Goal: Information Seeking & Learning: Learn about a topic

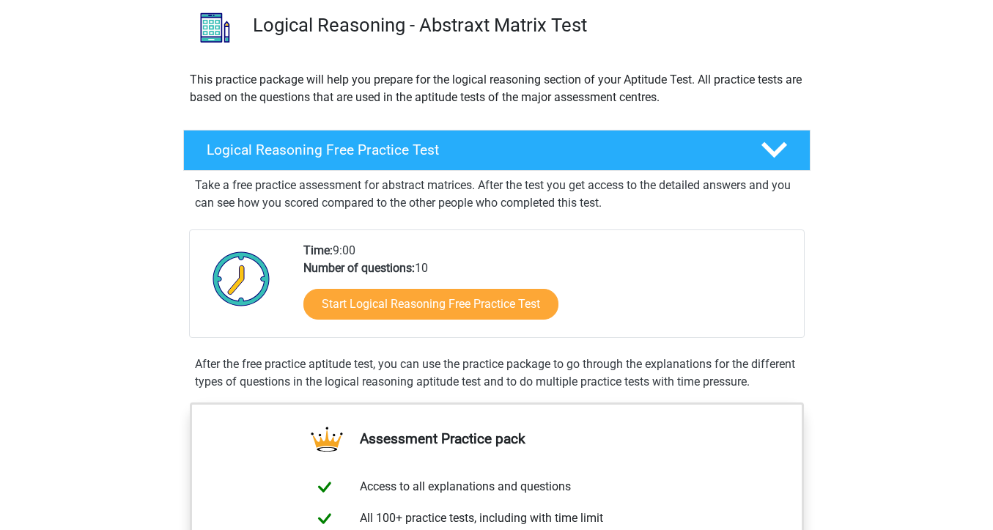
scroll to position [118, 0]
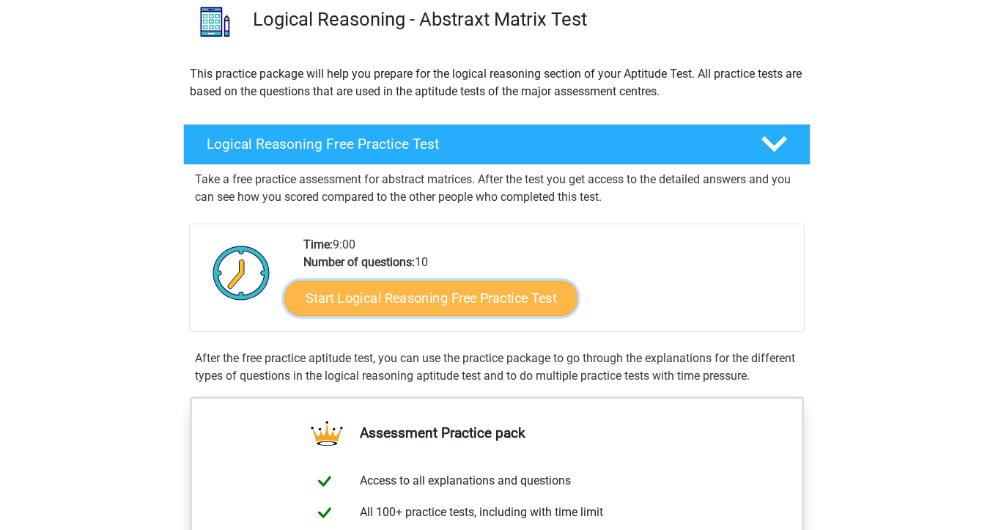
click at [386, 307] on link "Start Logical Reasoning Free Practice Test" at bounding box center [430, 297] width 293 height 35
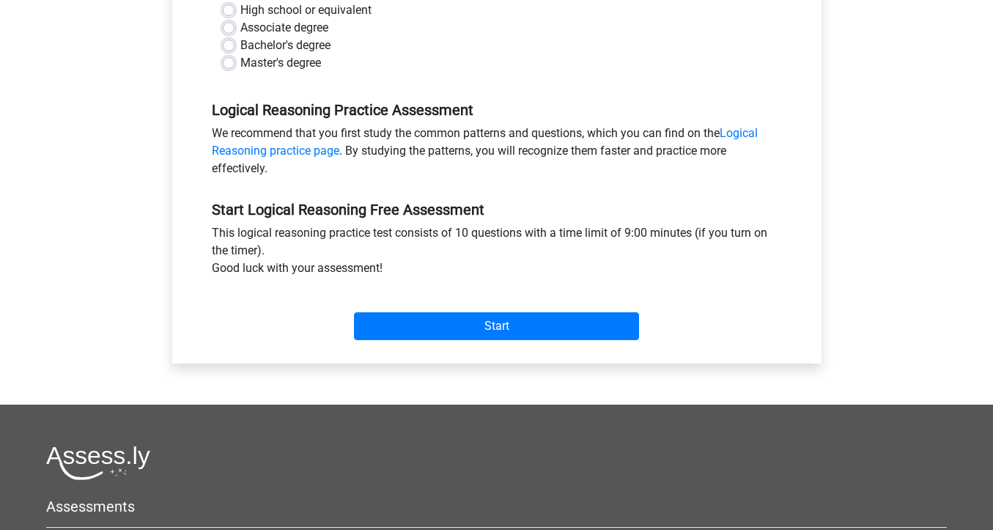
scroll to position [368, 0]
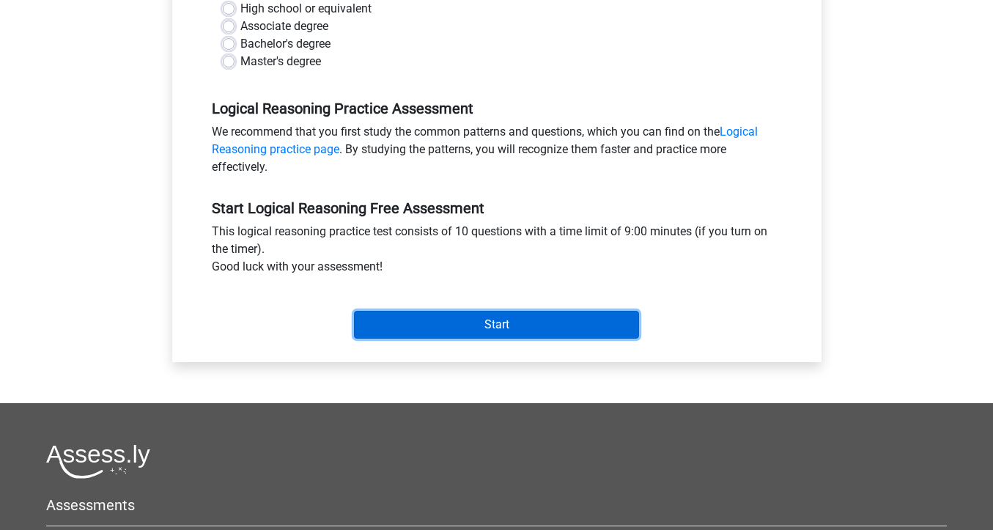
click at [414, 326] on input "Start" at bounding box center [496, 325] width 285 height 28
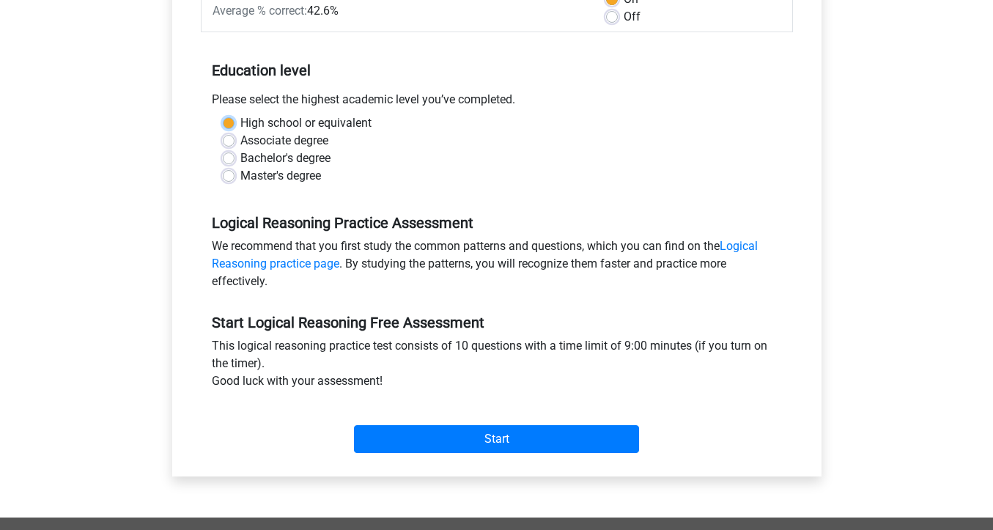
scroll to position [242, 0]
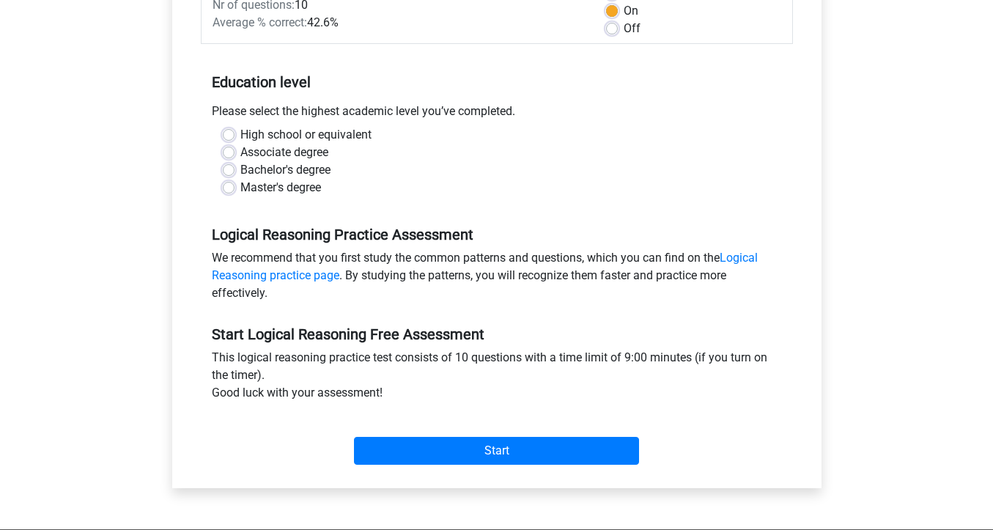
click at [240, 185] on label "Master's degree" at bounding box center [280, 188] width 81 height 18
click at [229, 185] on input "Master's degree" at bounding box center [229, 186] width 12 height 15
radio input "true"
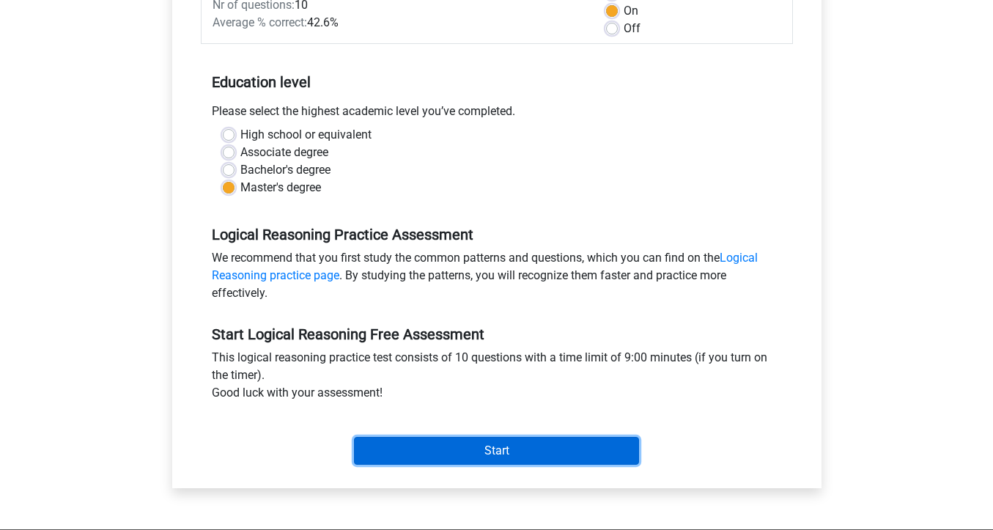
click at [495, 449] on input "Start" at bounding box center [496, 451] width 285 height 28
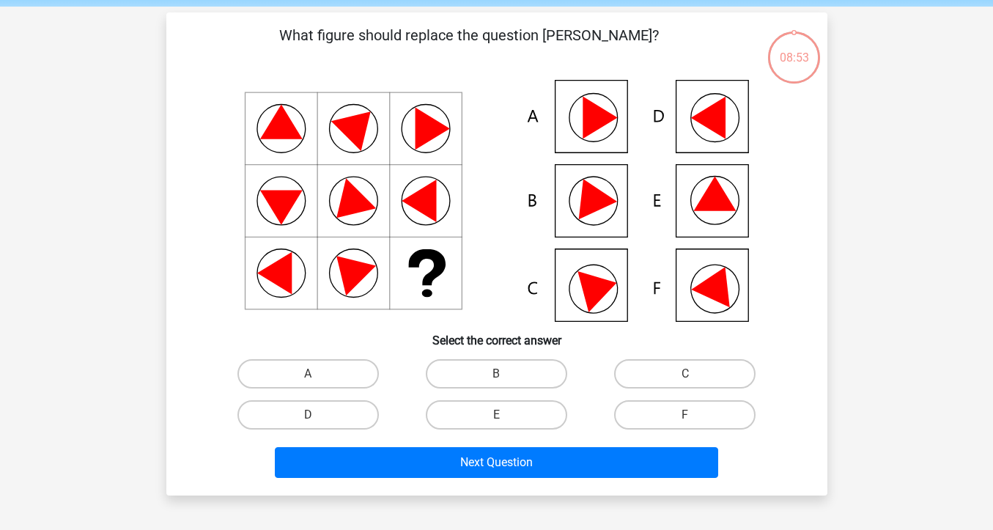
scroll to position [54, 0]
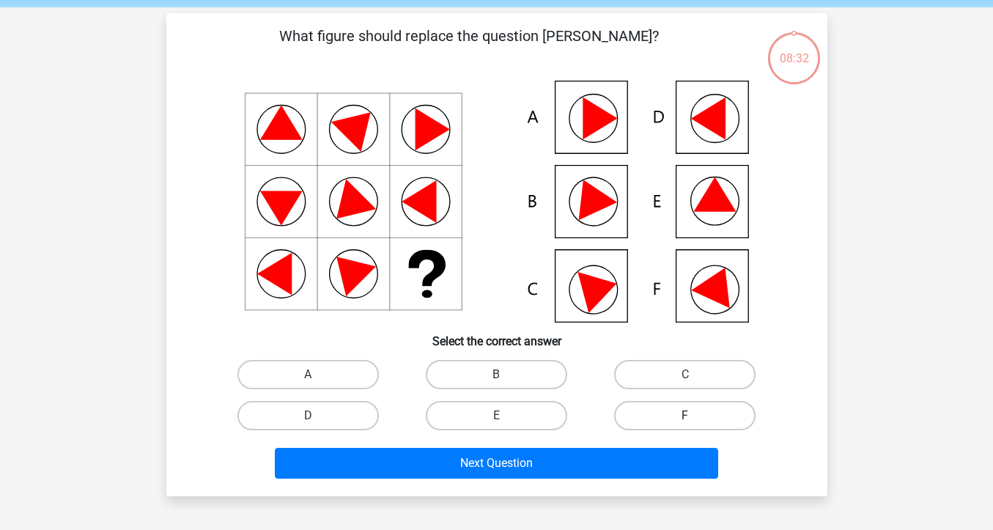
click at [656, 412] on label "F" at bounding box center [684, 415] width 141 height 29
click at [685, 415] on input "F" at bounding box center [690, 420] width 10 height 10
radio input "true"
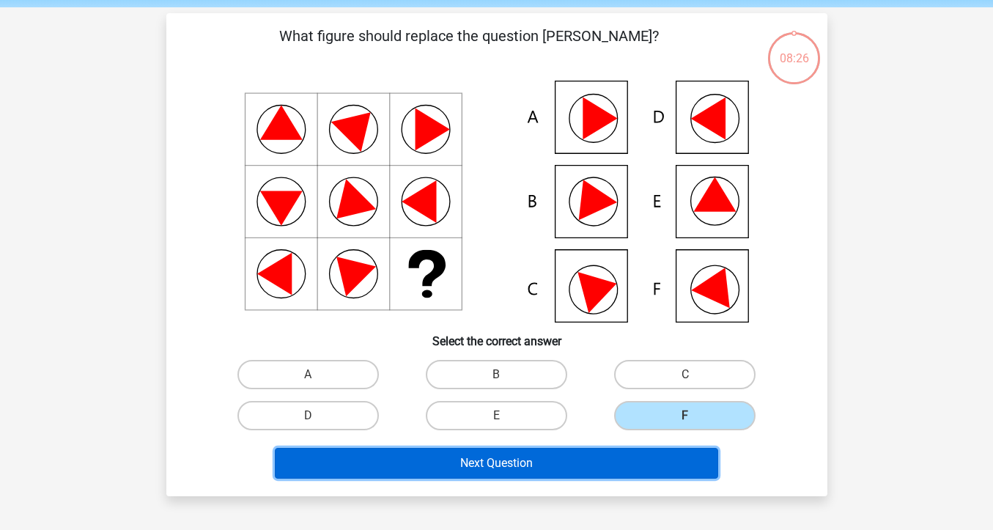
click at [544, 467] on button "Next Question" at bounding box center [496, 463] width 443 height 31
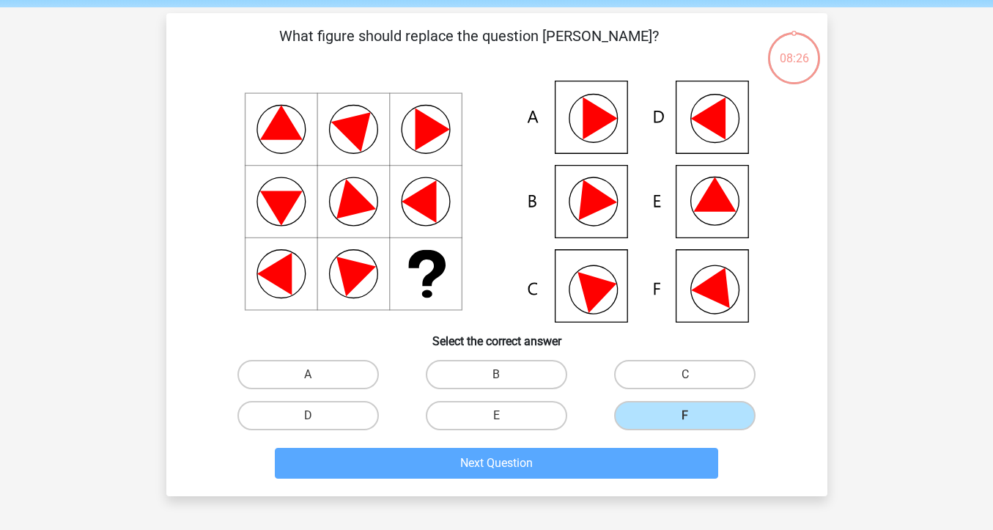
scroll to position [67, 0]
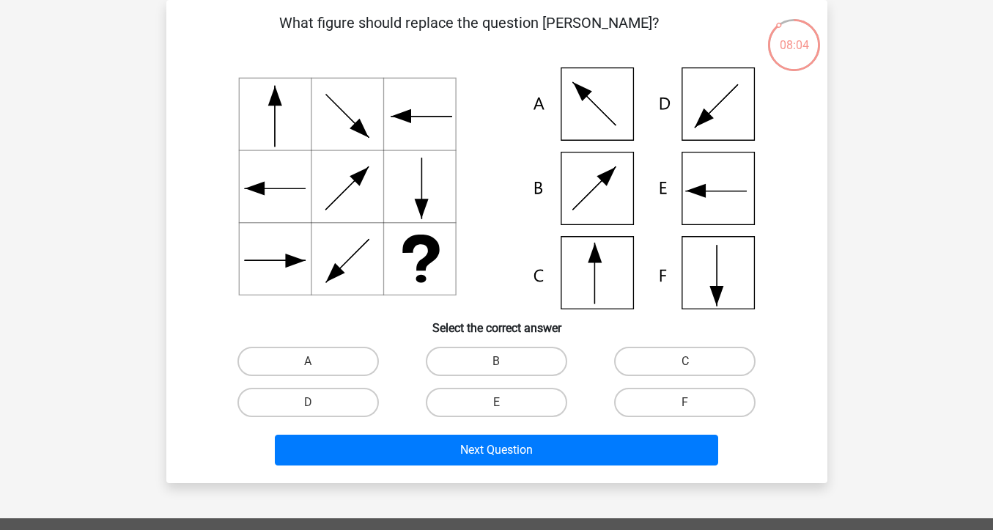
click at [685, 363] on input "C" at bounding box center [690, 366] width 10 height 10
radio input "true"
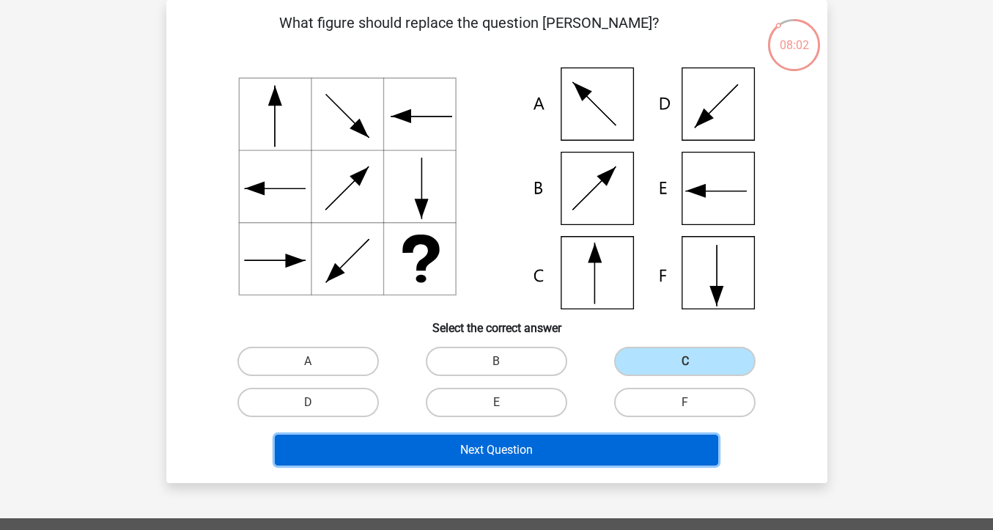
click at [547, 449] on button "Next Question" at bounding box center [496, 449] width 443 height 31
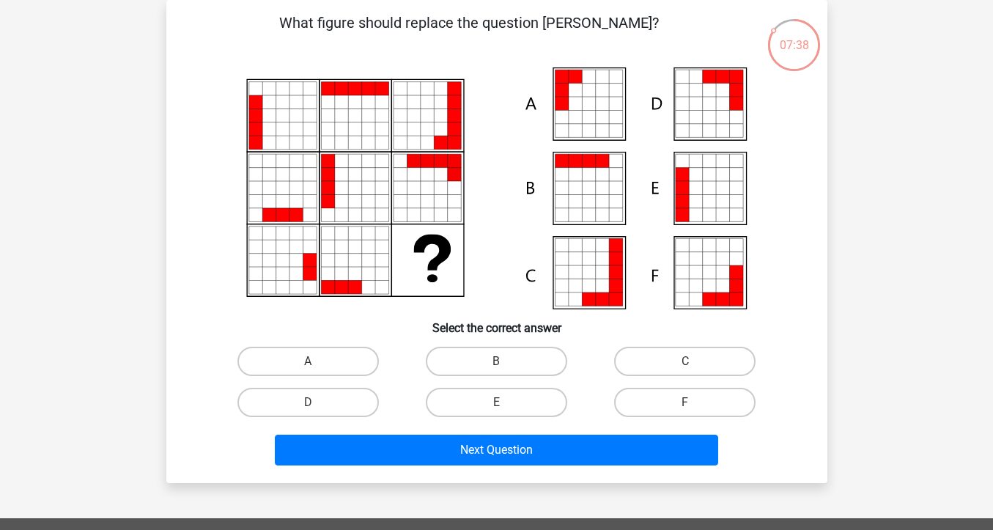
click at [204, 202] on icon at bounding box center [496, 188] width 590 height 242
click at [683, 407] on label "F" at bounding box center [684, 401] width 141 height 29
click at [685, 407] on input "F" at bounding box center [690, 407] width 10 height 10
radio input "true"
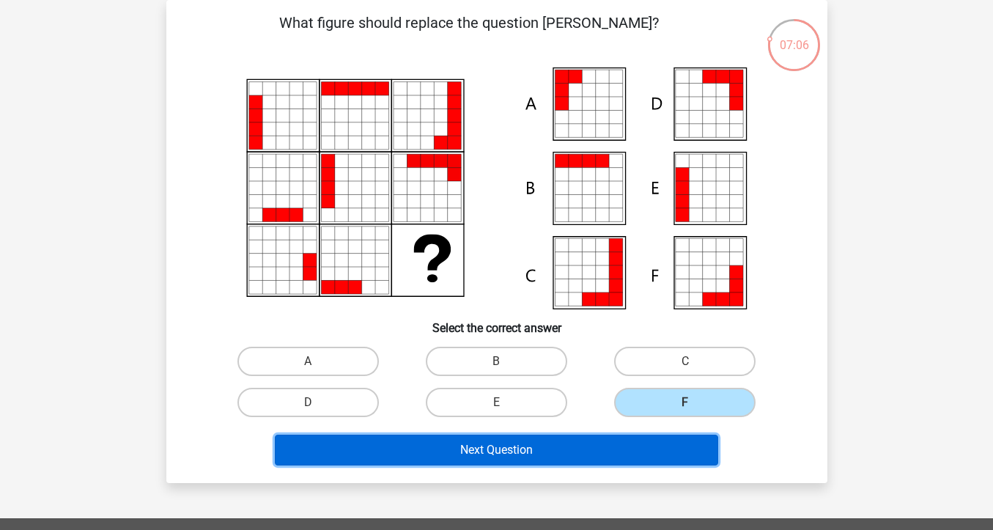
click at [576, 453] on button "Next Question" at bounding box center [496, 449] width 443 height 31
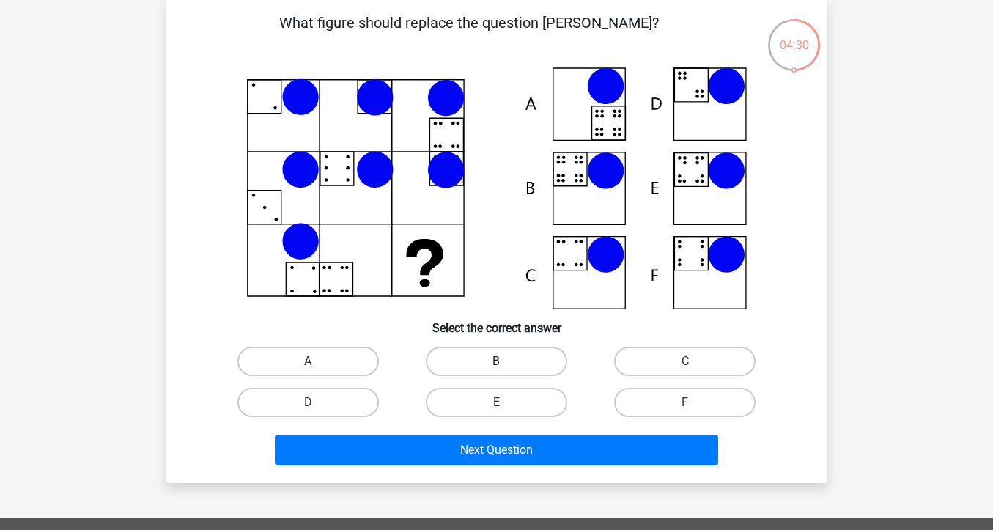
click at [491, 352] on label "B" at bounding box center [496, 360] width 141 height 29
click at [496, 361] on input "B" at bounding box center [501, 366] width 10 height 10
radio input "true"
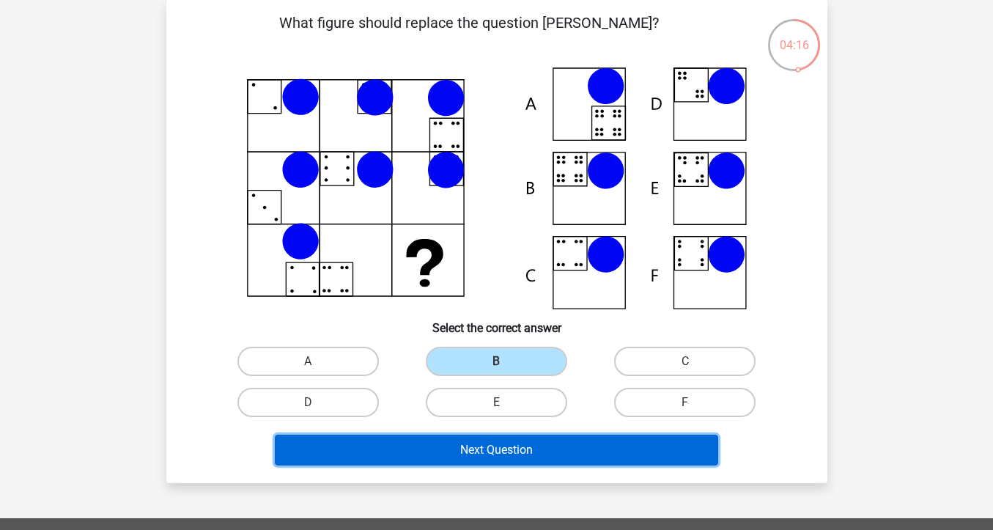
click at [493, 444] on button "Next Question" at bounding box center [496, 449] width 443 height 31
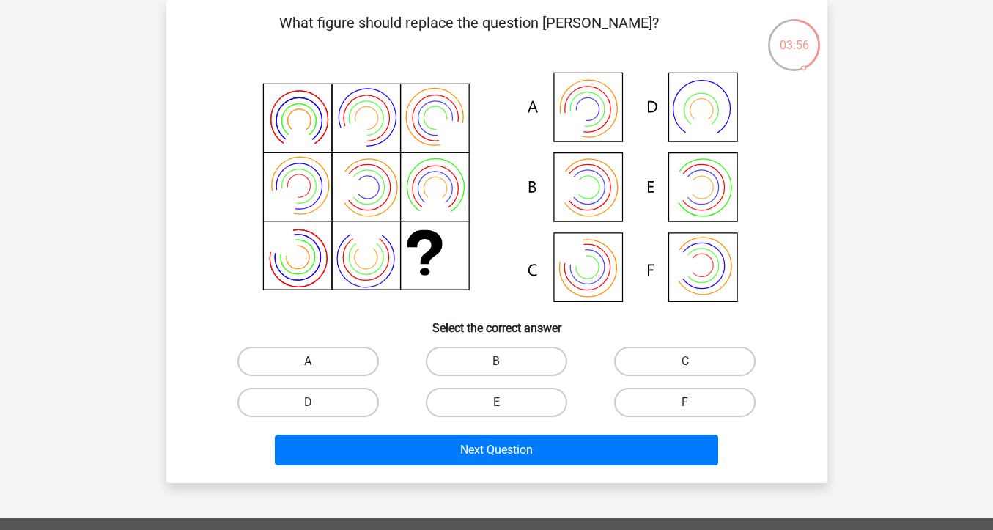
click at [294, 355] on label "A" at bounding box center [307, 360] width 141 height 29
click at [308, 361] on input "A" at bounding box center [313, 366] width 10 height 10
radio input "true"
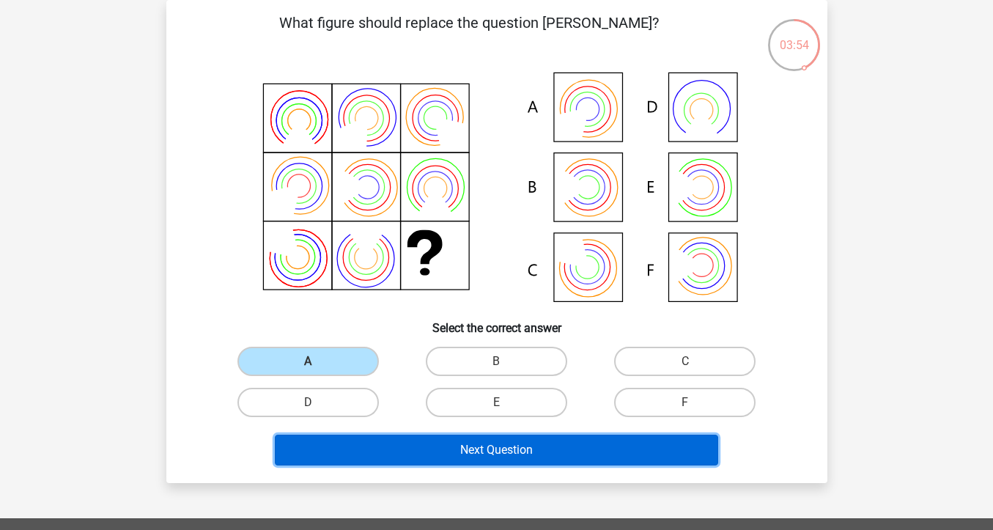
click at [524, 455] on button "Next Question" at bounding box center [496, 449] width 443 height 31
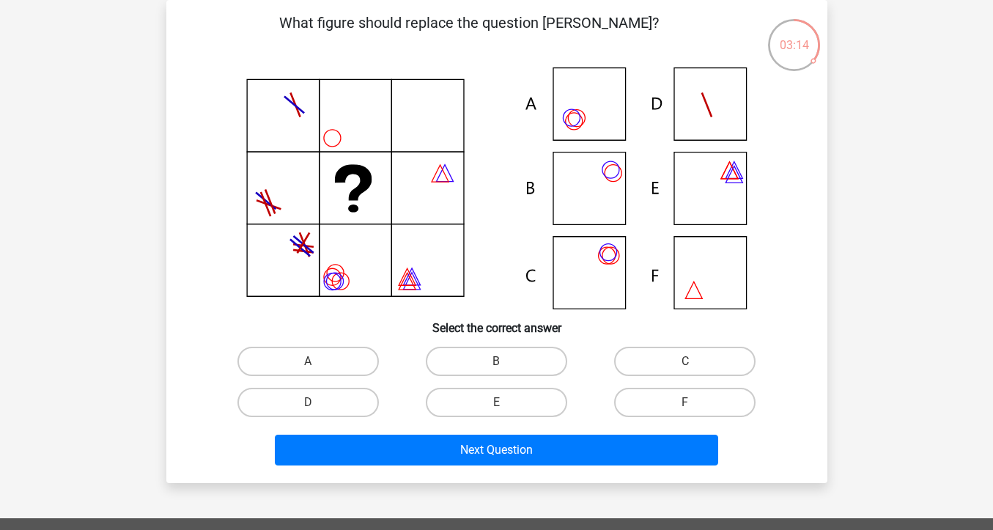
click at [603, 177] on icon at bounding box center [496, 188] width 590 height 242
click at [494, 363] on label "B" at bounding box center [496, 360] width 141 height 29
click at [496, 363] on input "B" at bounding box center [501, 366] width 10 height 10
radio input "true"
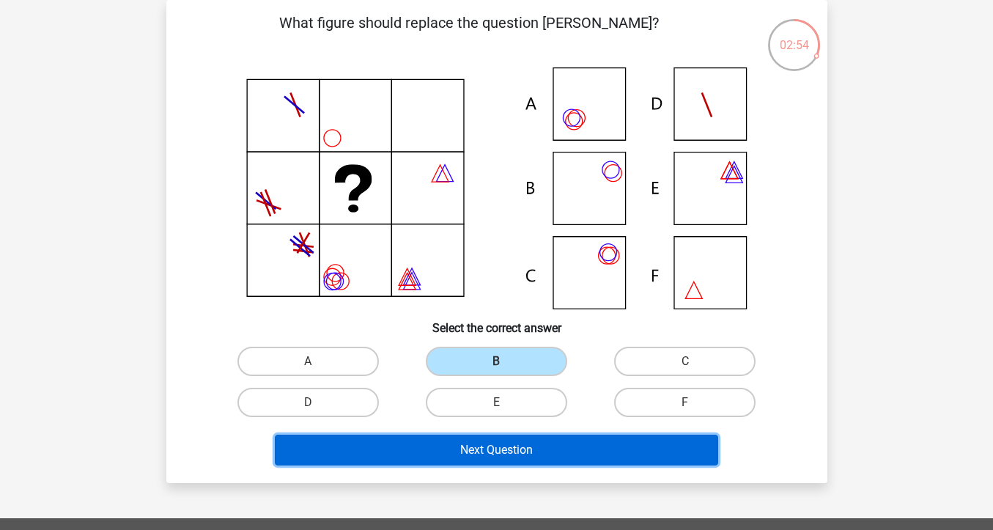
click at [515, 450] on button "Next Question" at bounding box center [496, 449] width 443 height 31
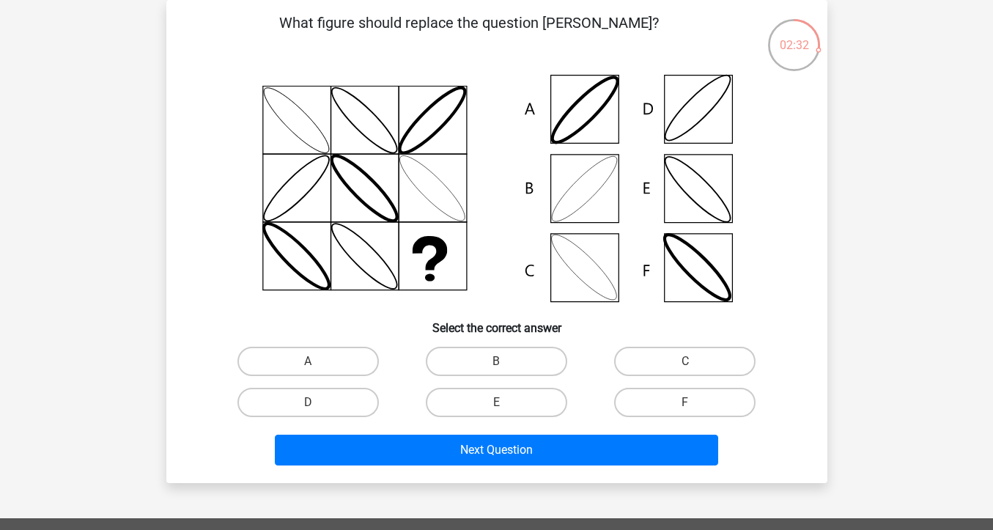
click at [582, 188] on icon at bounding box center [496, 188] width 590 height 242
click at [493, 358] on label "B" at bounding box center [496, 360] width 141 height 29
click at [496, 361] on input "B" at bounding box center [501, 366] width 10 height 10
radio input "true"
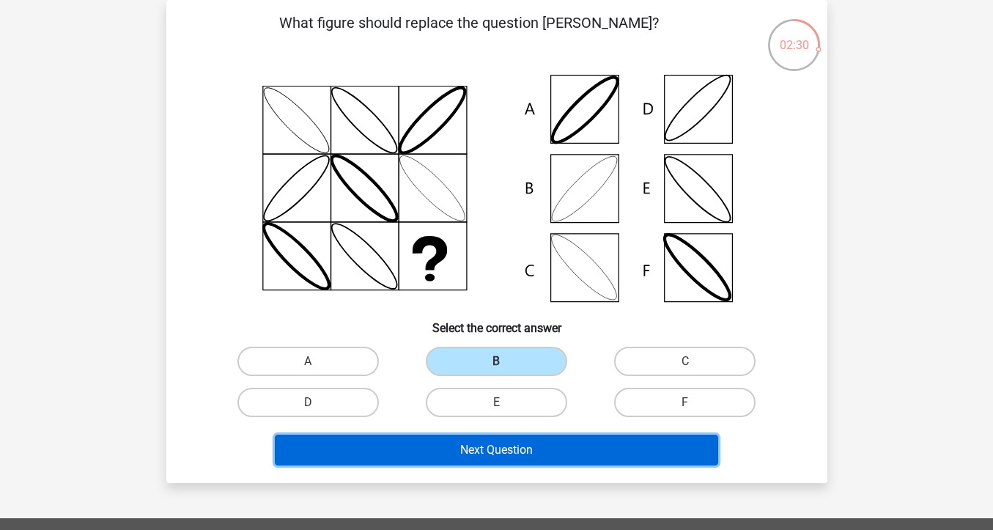
click at [505, 453] on button "Next Question" at bounding box center [496, 449] width 443 height 31
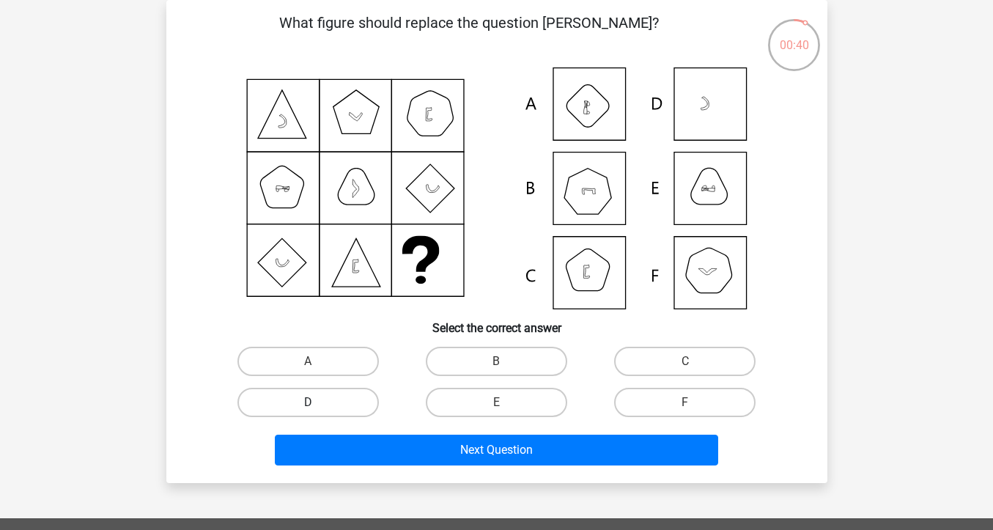
click at [368, 400] on label "D" at bounding box center [307, 401] width 141 height 29
click at [317, 402] on input "D" at bounding box center [313, 407] width 10 height 10
radio input "true"
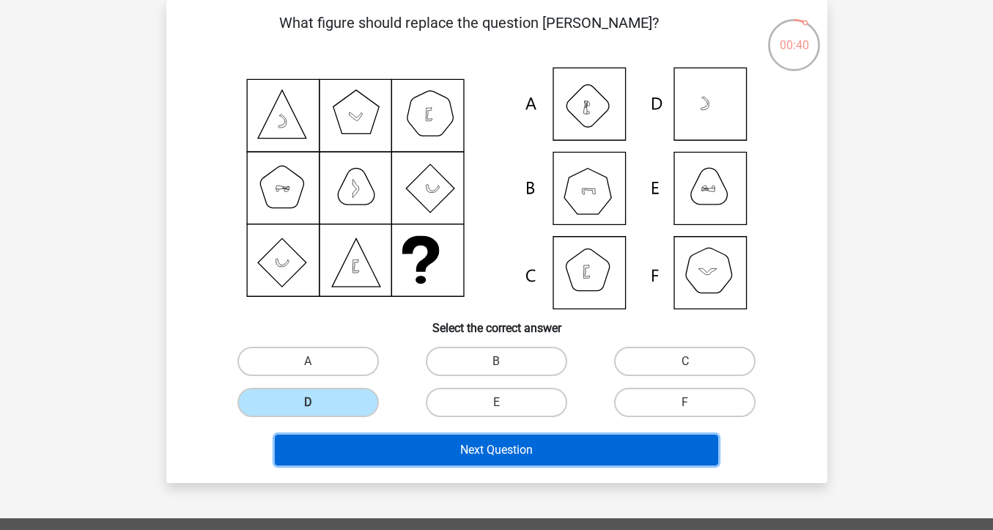
click at [481, 449] on button "Next Question" at bounding box center [496, 449] width 443 height 31
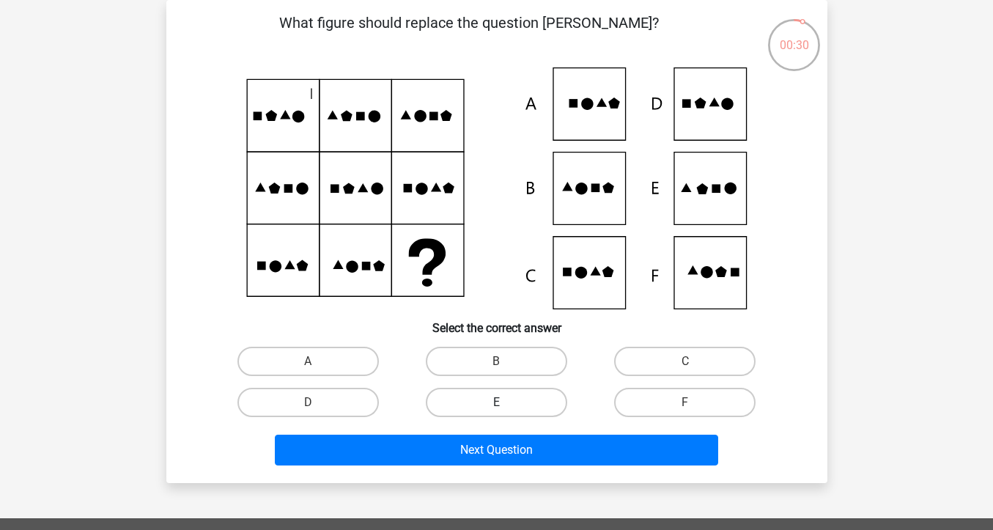
click at [506, 399] on label "E" at bounding box center [496, 401] width 141 height 29
click at [505, 402] on input "E" at bounding box center [501, 407] width 10 height 10
radio input "true"
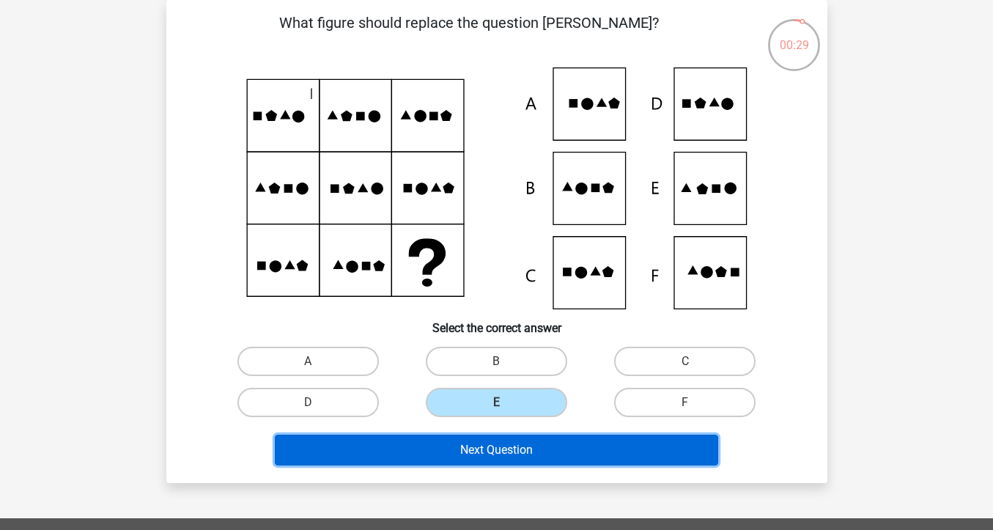
click at [515, 446] on button "Next Question" at bounding box center [496, 449] width 443 height 31
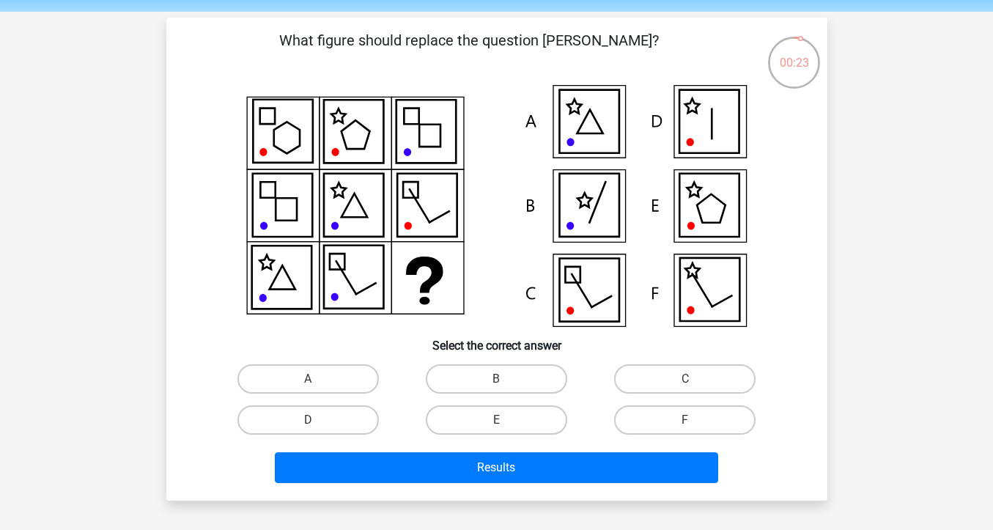
scroll to position [51, 0]
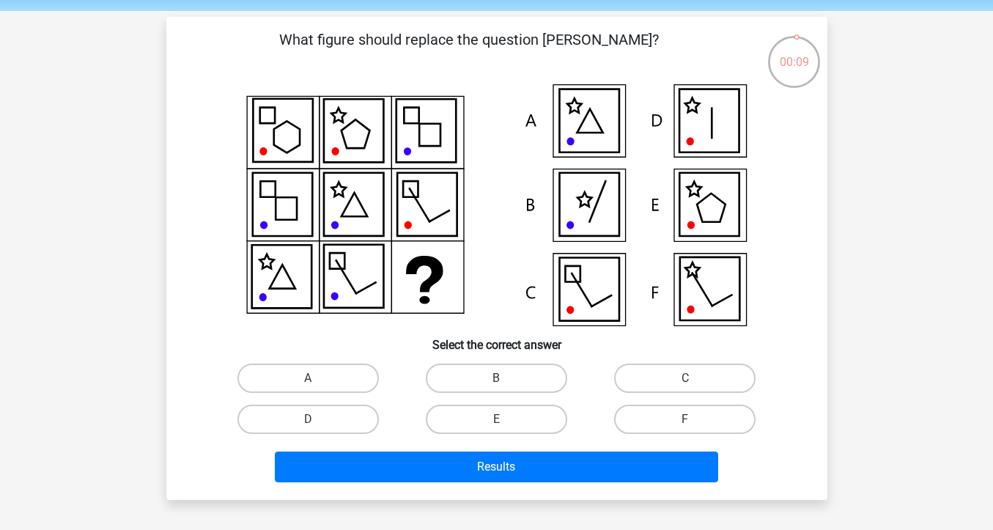
click at [703, 207] on icon at bounding box center [708, 204] width 59 height 63
click at [486, 426] on label "E" at bounding box center [496, 418] width 141 height 29
click at [496, 426] on input "E" at bounding box center [501, 424] width 10 height 10
radio input "true"
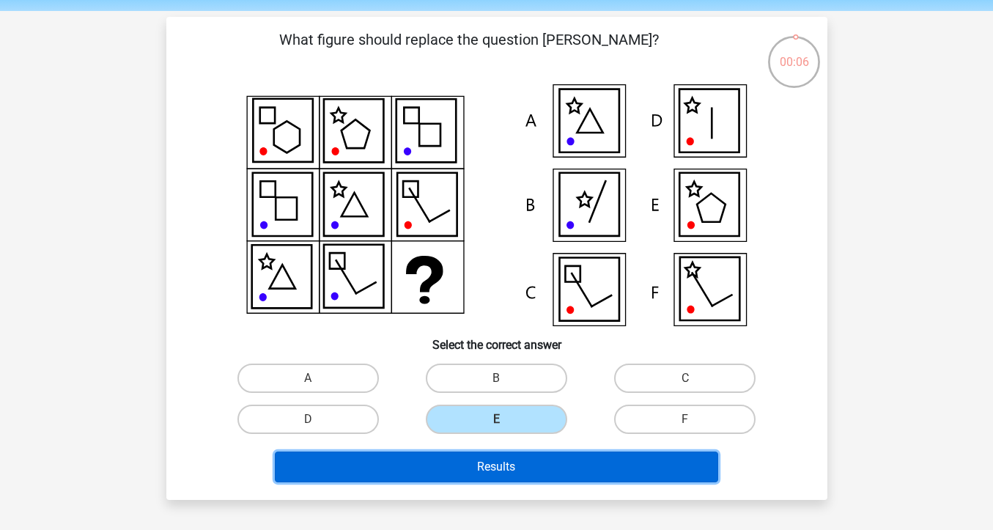
click at [530, 464] on button "Results" at bounding box center [496, 466] width 443 height 31
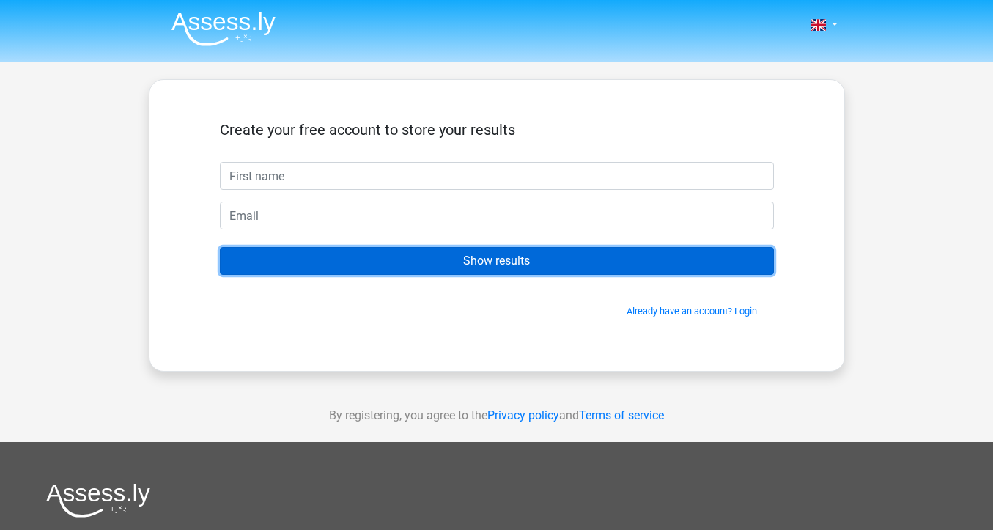
click at [499, 264] on input "Show results" at bounding box center [497, 261] width 554 height 28
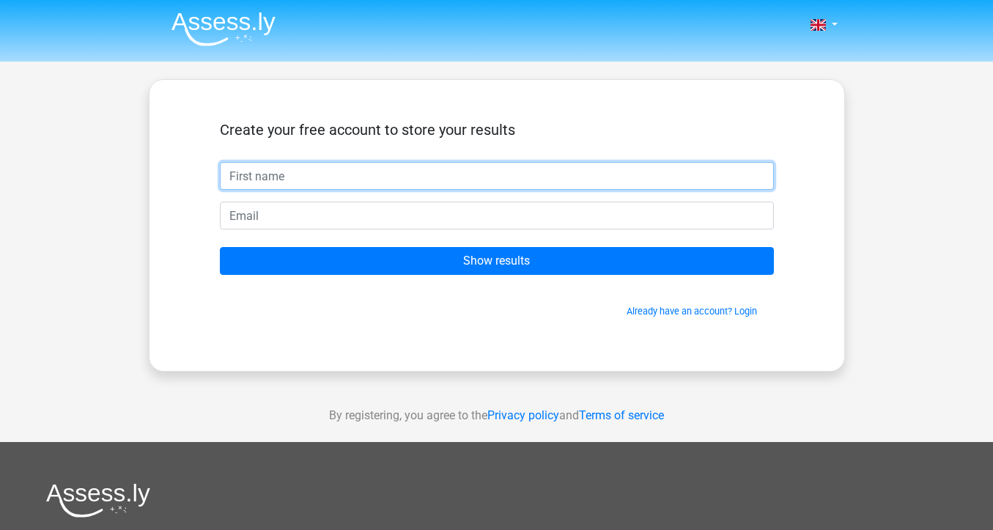
click at [334, 170] on input "text" at bounding box center [497, 176] width 554 height 28
type input "perilskeleton@outlook.com"
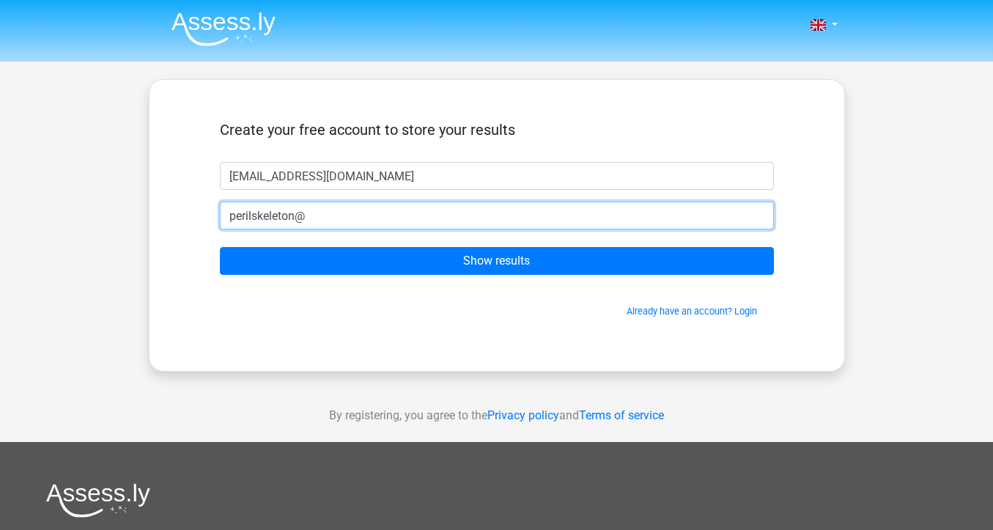
type input "perilskeleton@outlook.com"
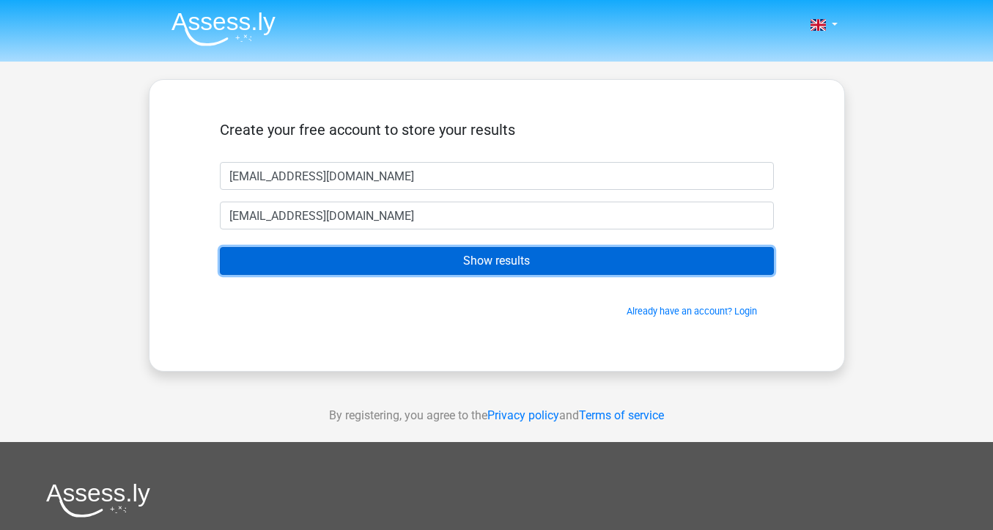
click at [463, 270] on input "Show results" at bounding box center [497, 261] width 554 height 28
click at [490, 260] on input "Show results" at bounding box center [497, 261] width 554 height 28
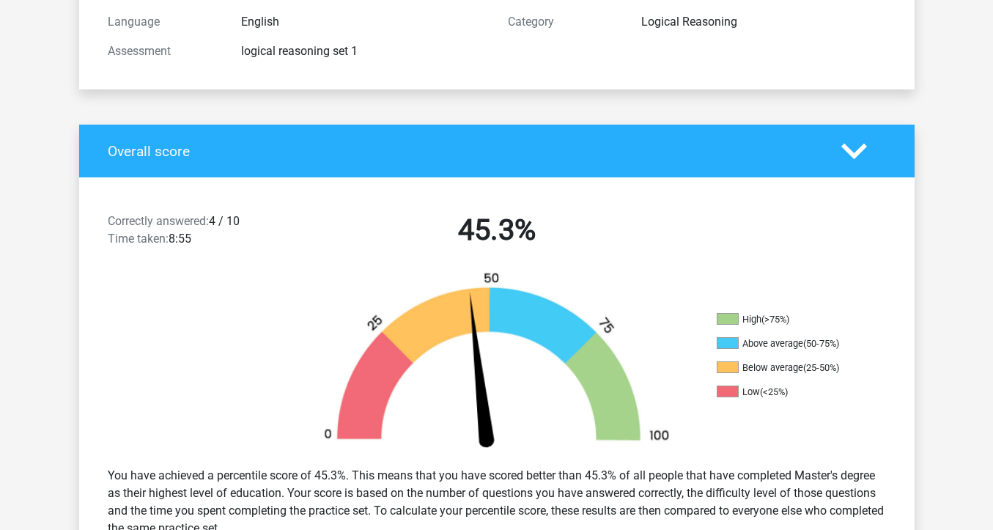
scroll to position [196, 0]
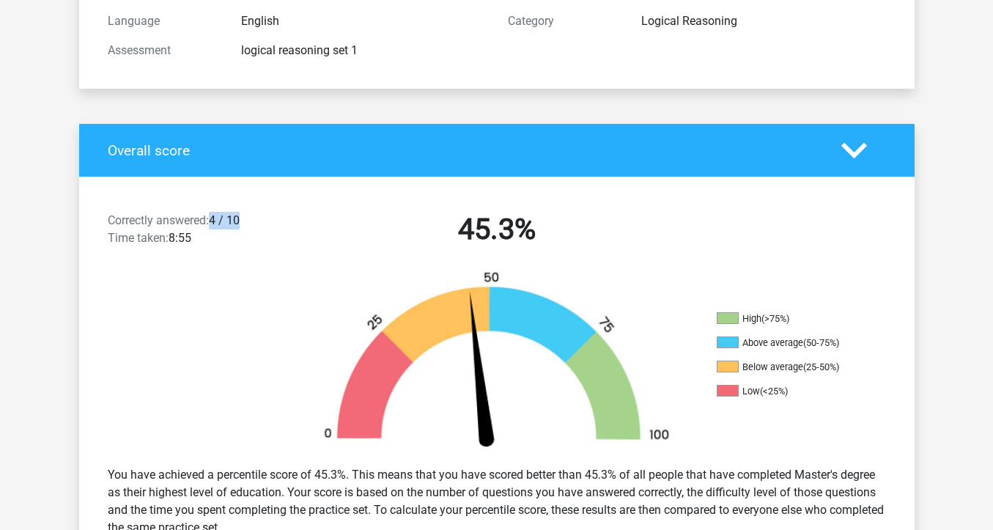
drag, startPoint x: 213, startPoint y: 220, endPoint x: 263, endPoint y: 215, distance: 50.1
click at [263, 215] on div "Correctly answered: 4 / 10 Time taken: 8:55" at bounding box center [197, 232] width 200 height 41
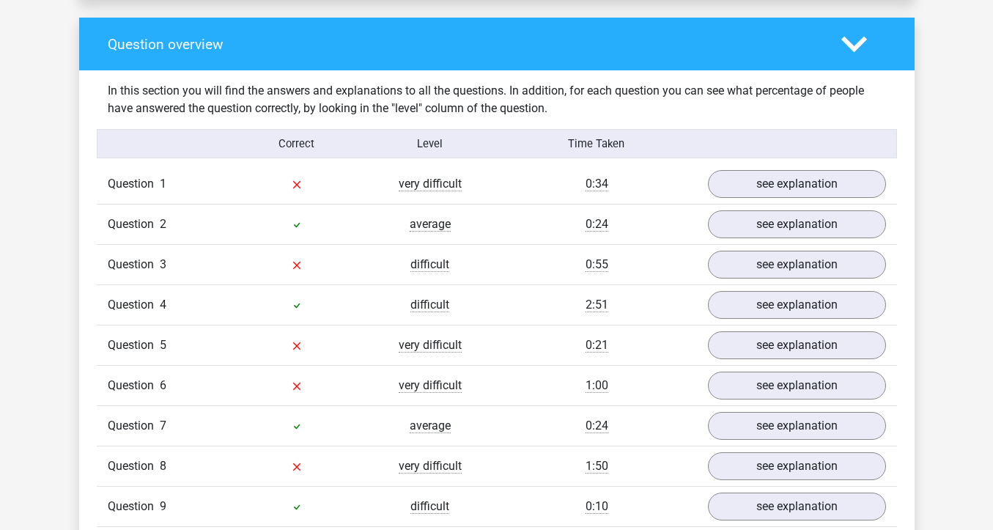
scroll to position [1061, 0]
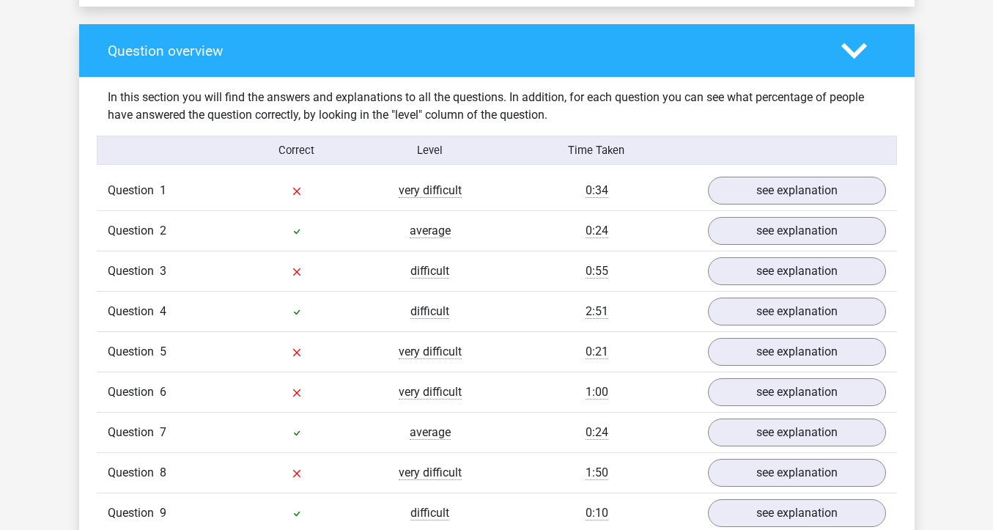
drag, startPoint x: 395, startPoint y: 193, endPoint x: 492, endPoint y: 189, distance: 96.8
click at [492, 189] on div "very difficult" at bounding box center [429, 191] width 133 height 18
click at [518, 192] on div "0:34" at bounding box center [597, 191] width 200 height 18
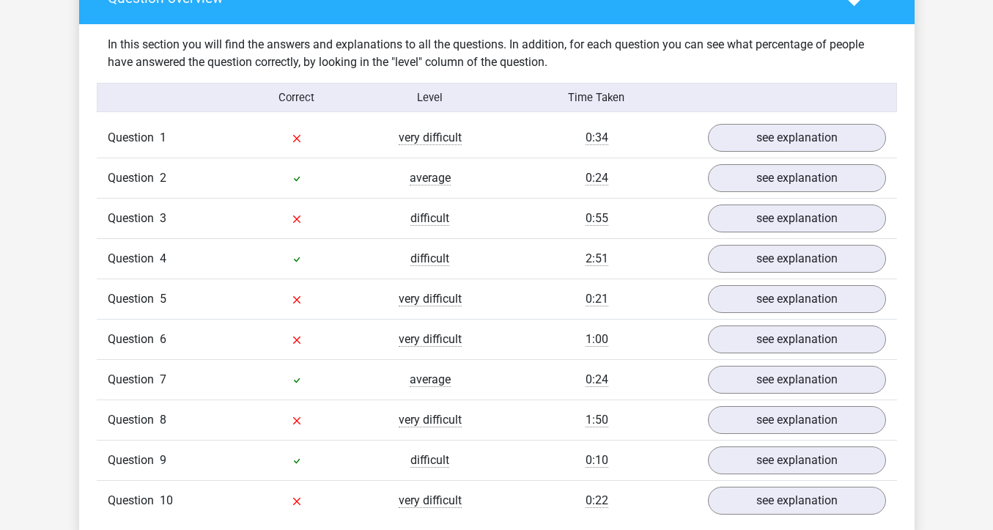
scroll to position [1104, 0]
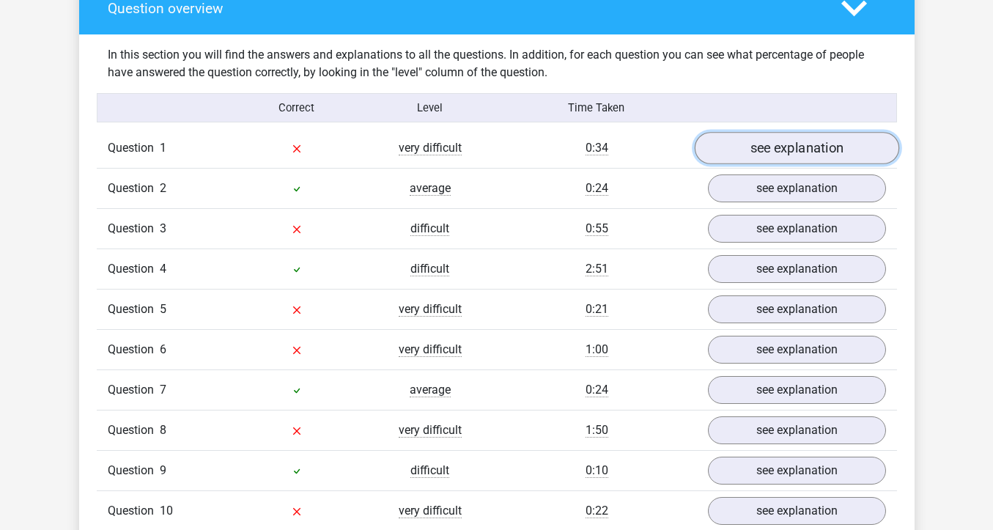
click at [763, 156] on link "see explanation" at bounding box center [796, 148] width 204 height 32
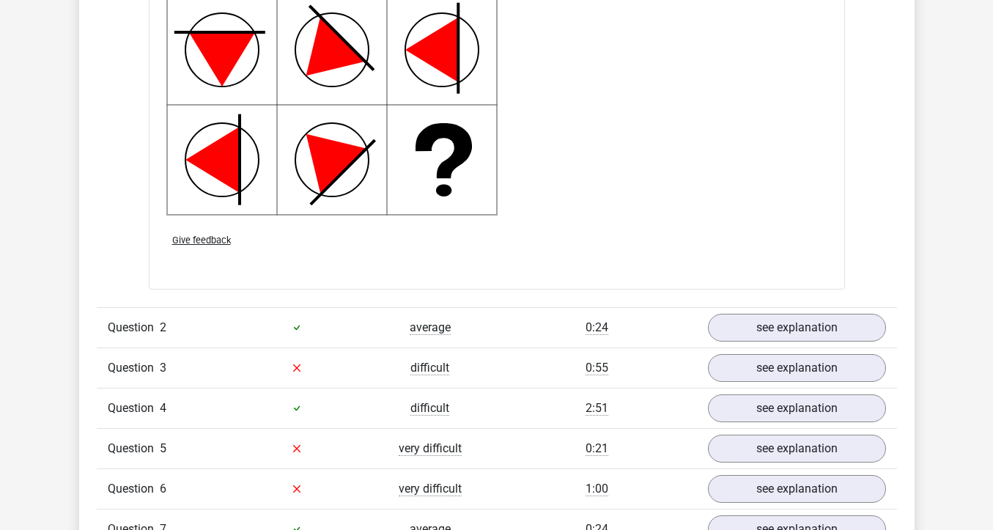
scroll to position [1954, 0]
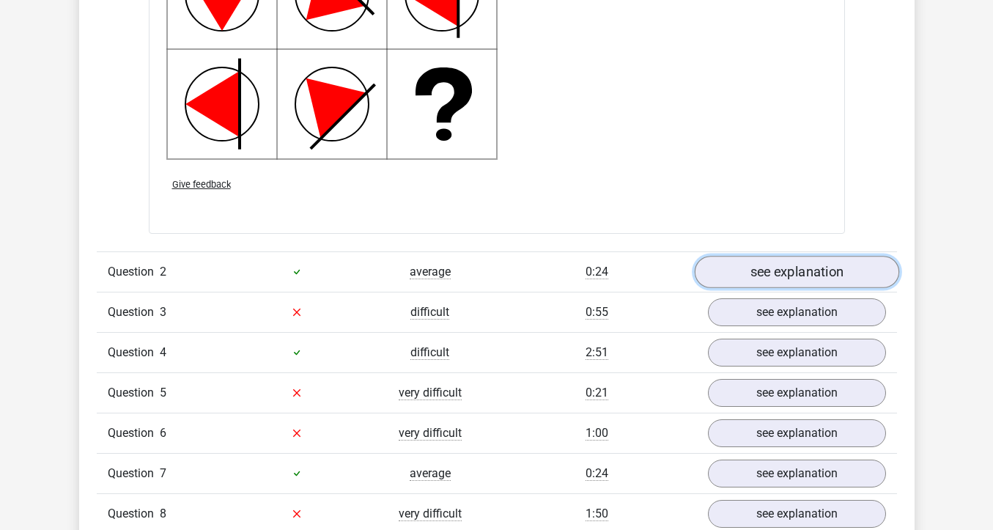
click at [761, 283] on link "see explanation" at bounding box center [796, 272] width 204 height 32
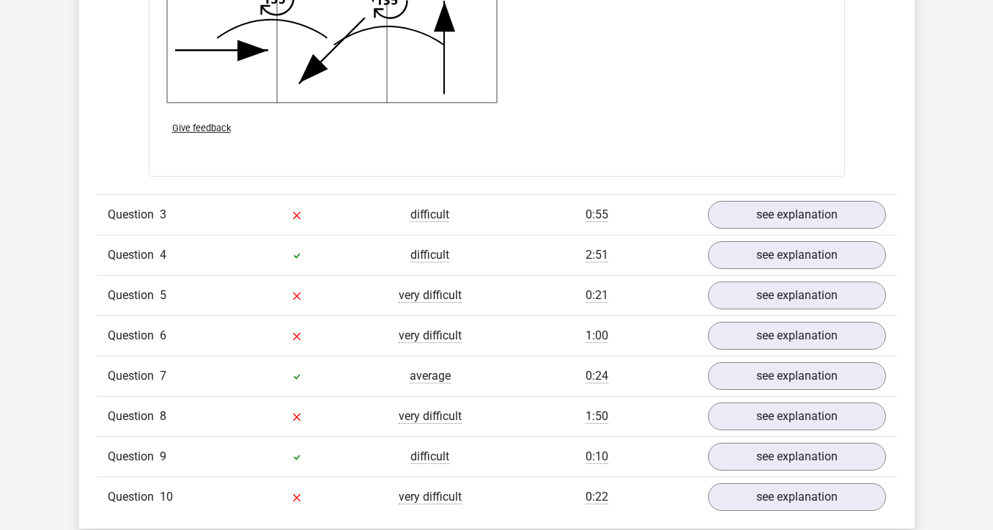
scroll to position [3014, 0]
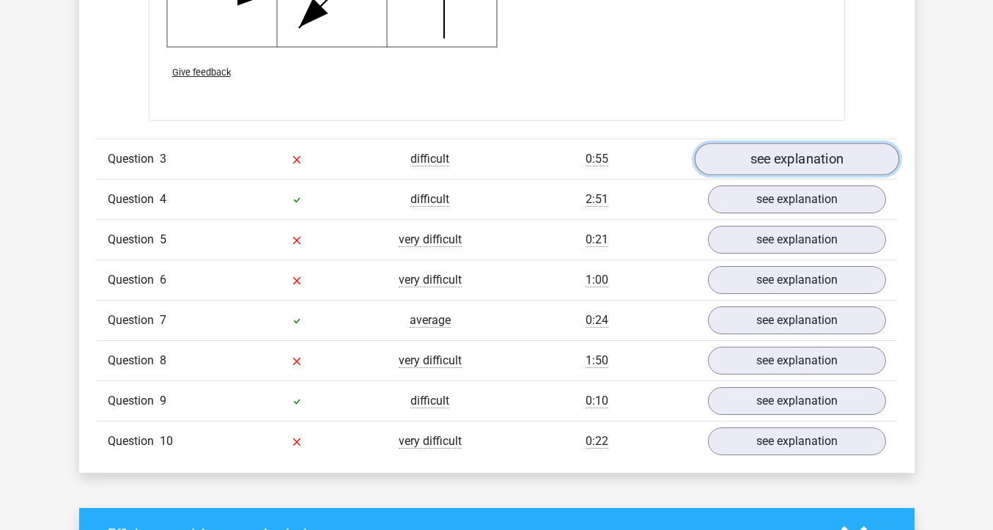
click at [779, 157] on link "see explanation" at bounding box center [796, 159] width 204 height 32
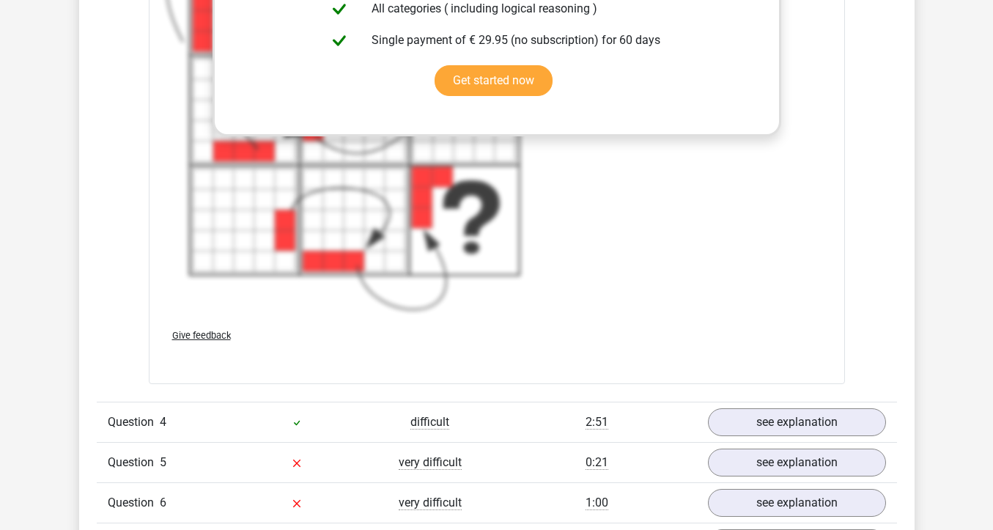
scroll to position [4004, 0]
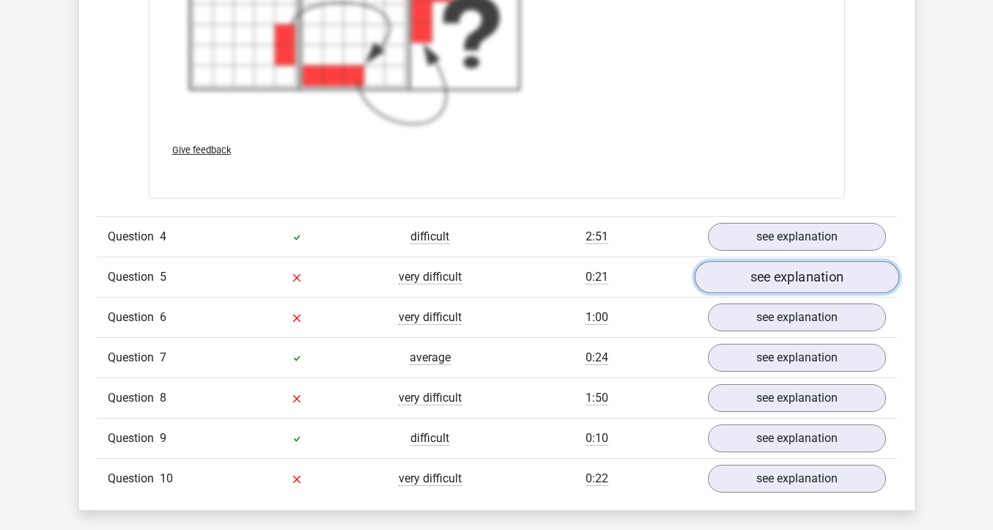
click at [755, 273] on link "see explanation" at bounding box center [796, 277] width 204 height 32
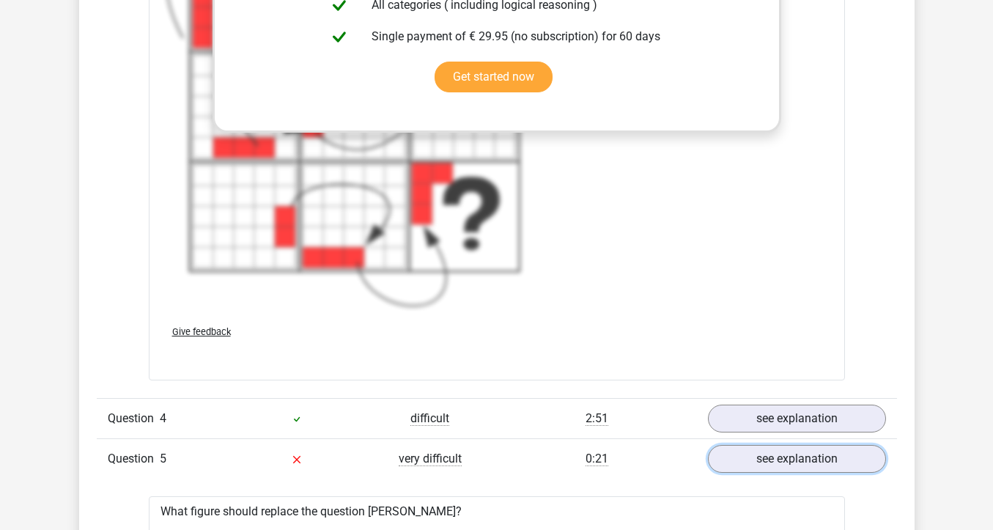
scroll to position [3819, 0]
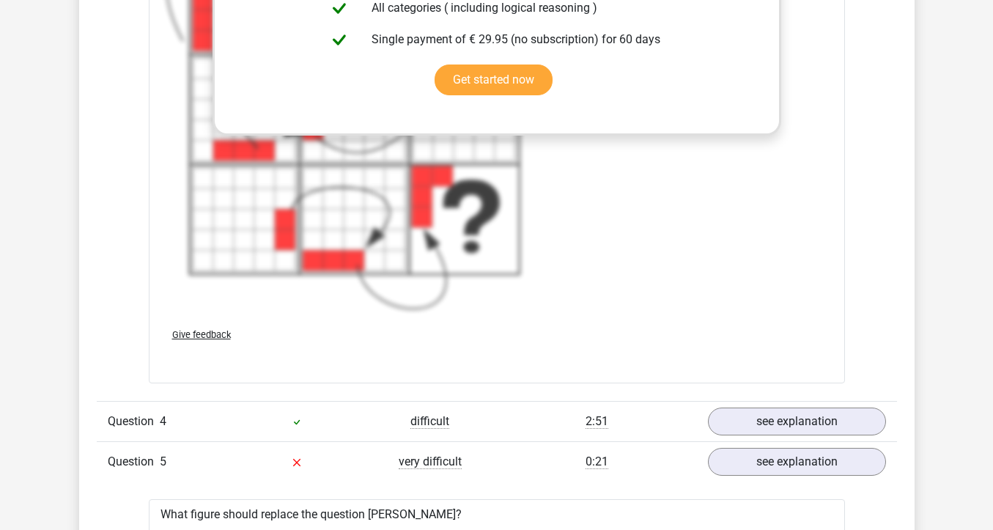
click at [565, 303] on div "From left to right, each step a block is added to the 'front' of the figure. Th…" at bounding box center [496, 73] width 661 height 483
click at [605, 254] on div "From left to right, each step a block is added to the 'front' of the figure. Th…" at bounding box center [496, 73] width 661 height 483
click at [761, 410] on link "see explanation" at bounding box center [796, 421] width 204 height 32
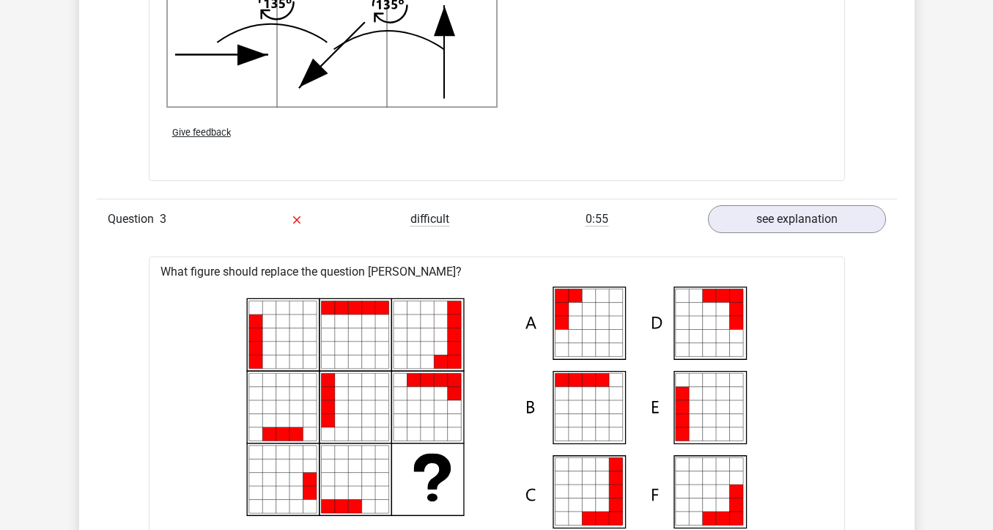
scroll to position [2953, 0]
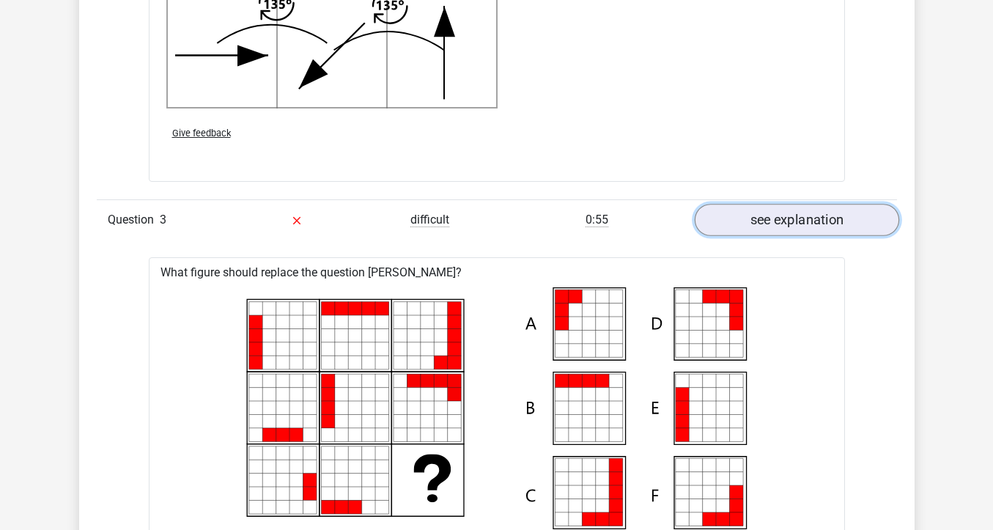
click at [762, 215] on link "see explanation" at bounding box center [796, 220] width 204 height 32
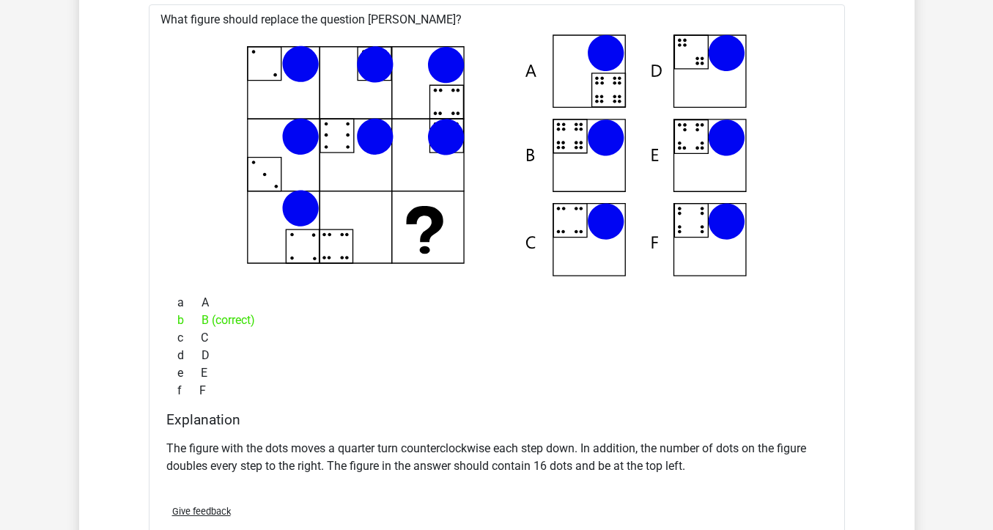
scroll to position [3250, 0]
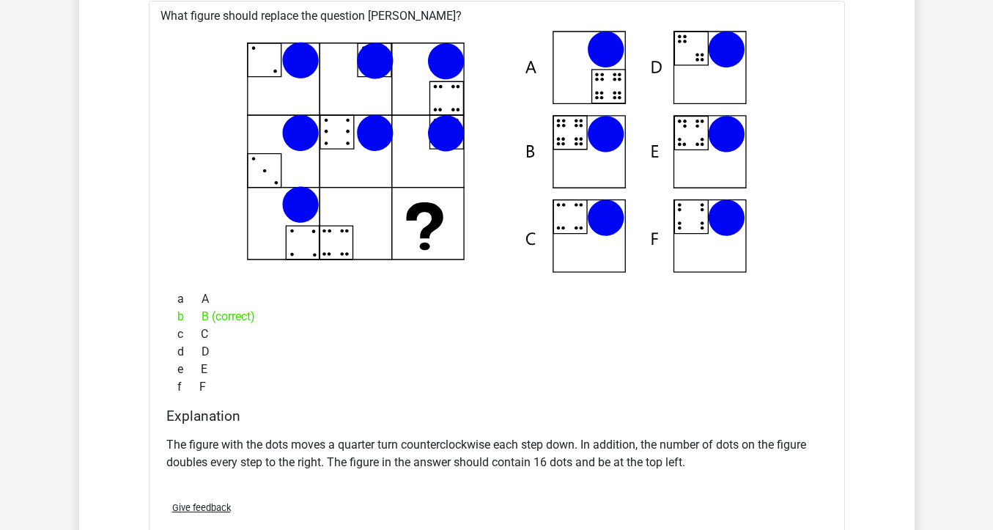
click at [453, 193] on icon at bounding box center [496, 152] width 649 height 242
click at [596, 138] on icon at bounding box center [605, 133] width 37 height 37
click at [600, 49] on icon at bounding box center [605, 49] width 37 height 37
click at [608, 89] on icon at bounding box center [496, 152] width 649 height 242
click at [568, 124] on icon at bounding box center [496, 152] width 649 height 242
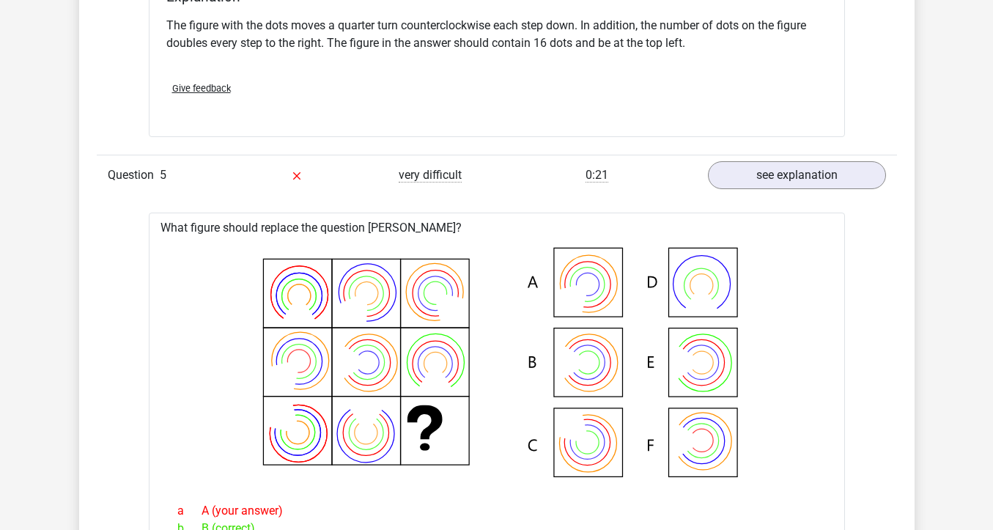
scroll to position [3672, 0]
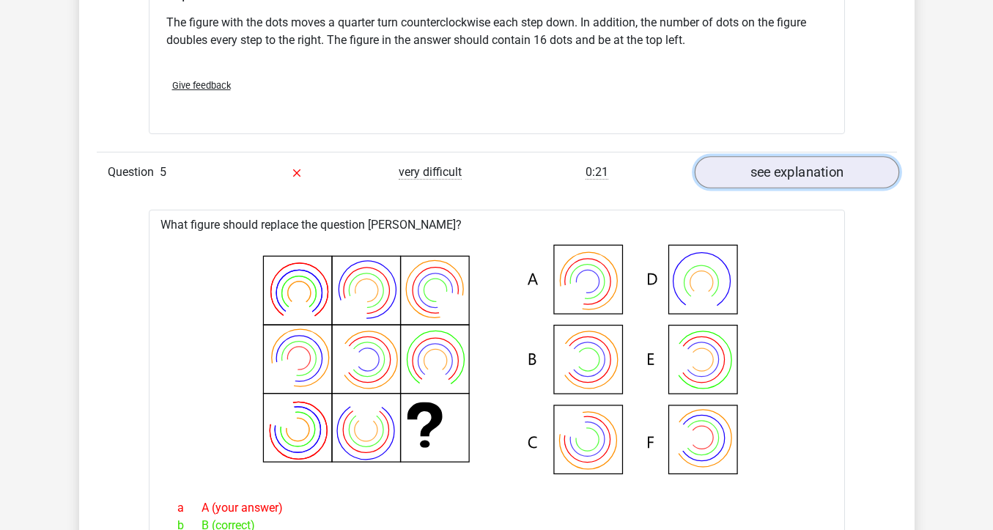
click at [735, 174] on link "see explanation" at bounding box center [796, 172] width 204 height 32
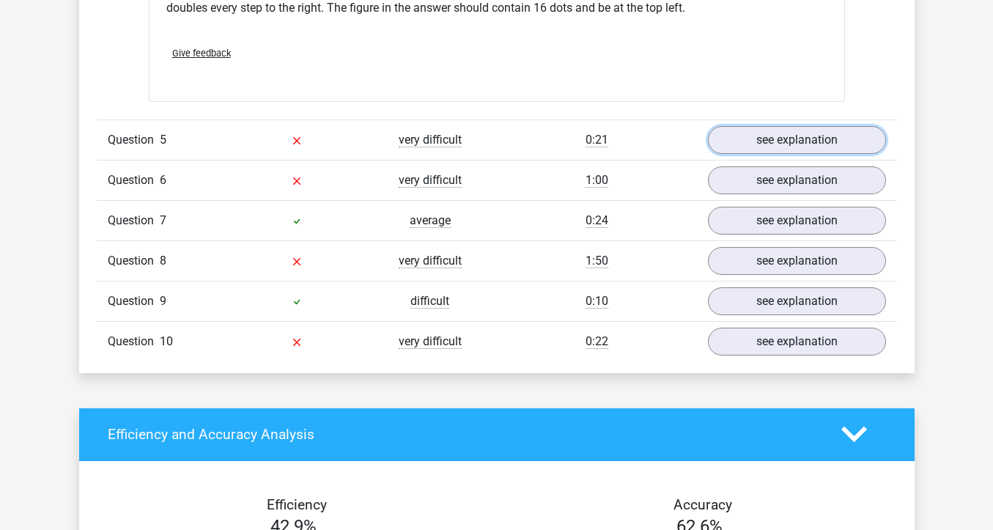
scroll to position [3712, 0]
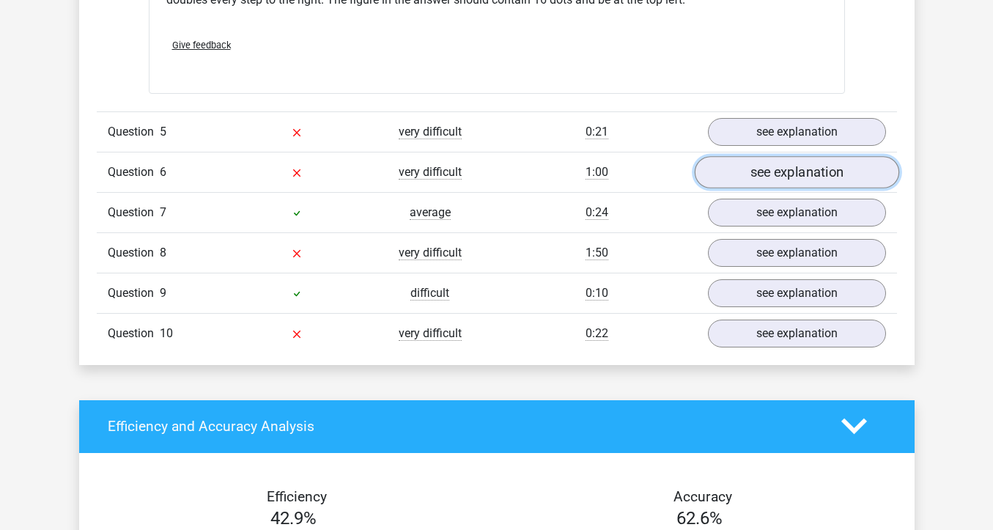
click at [782, 167] on link "see explanation" at bounding box center [796, 172] width 204 height 32
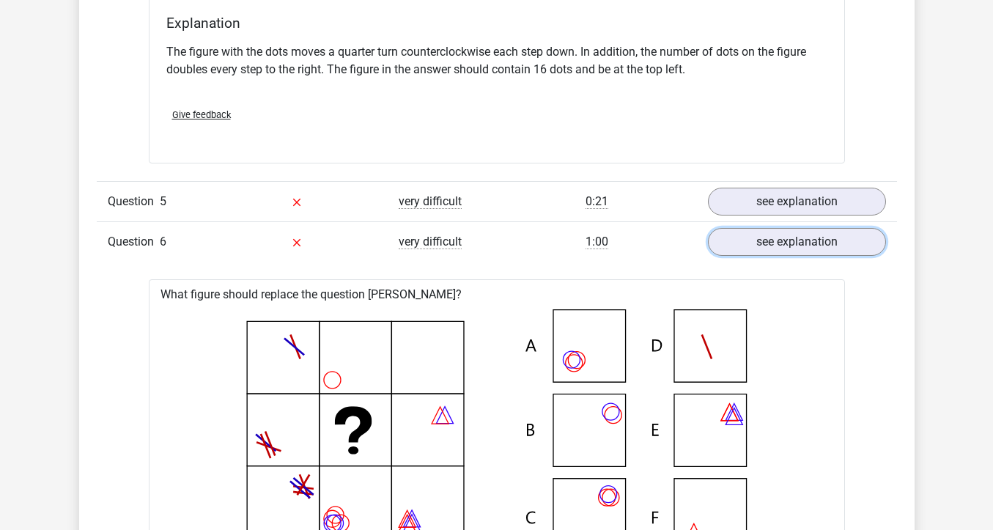
scroll to position [3649, 0]
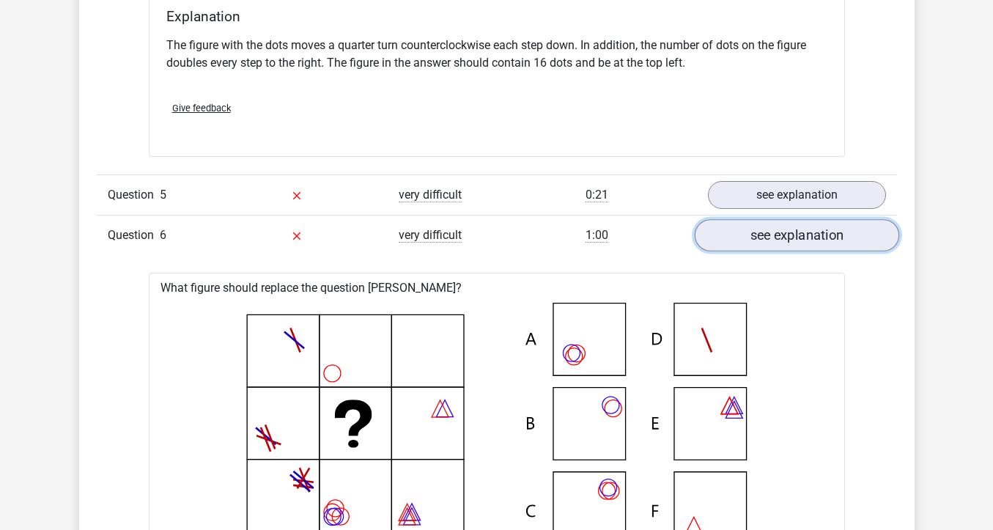
click at [759, 230] on link "see explanation" at bounding box center [796, 235] width 204 height 32
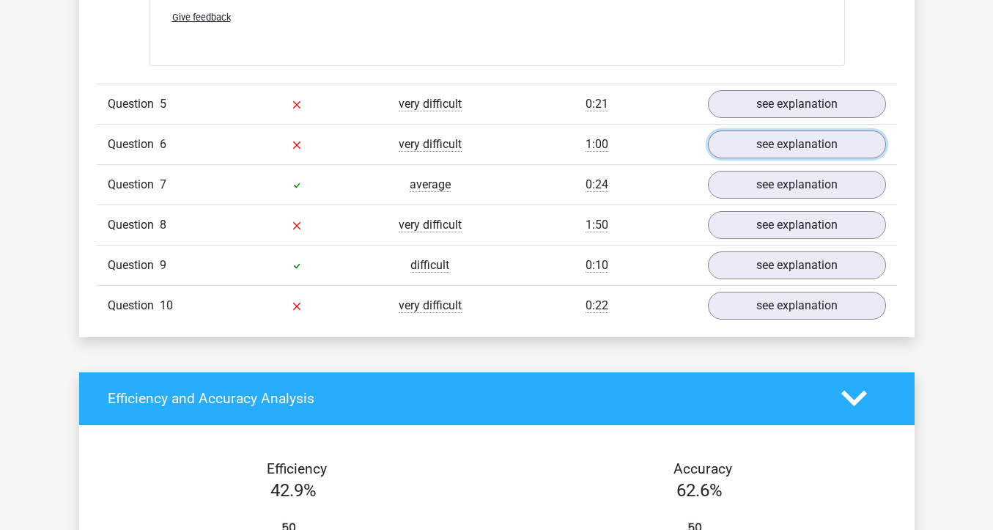
scroll to position [3749, 0]
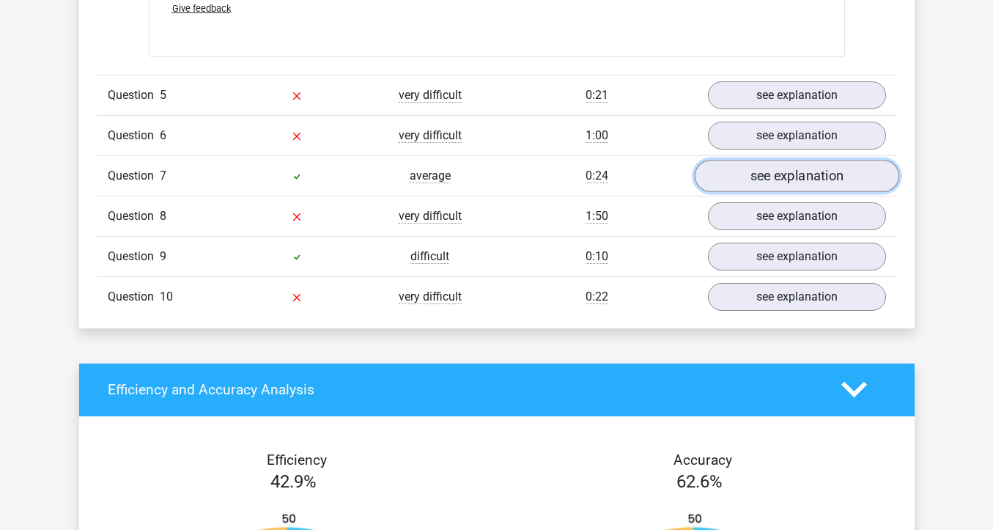
click at [770, 172] on link "see explanation" at bounding box center [796, 176] width 204 height 32
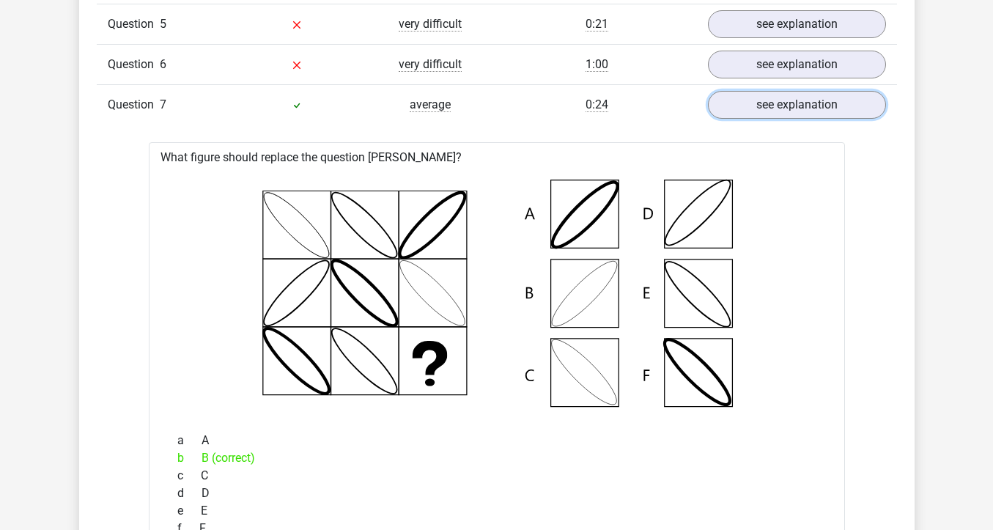
scroll to position [3797, 0]
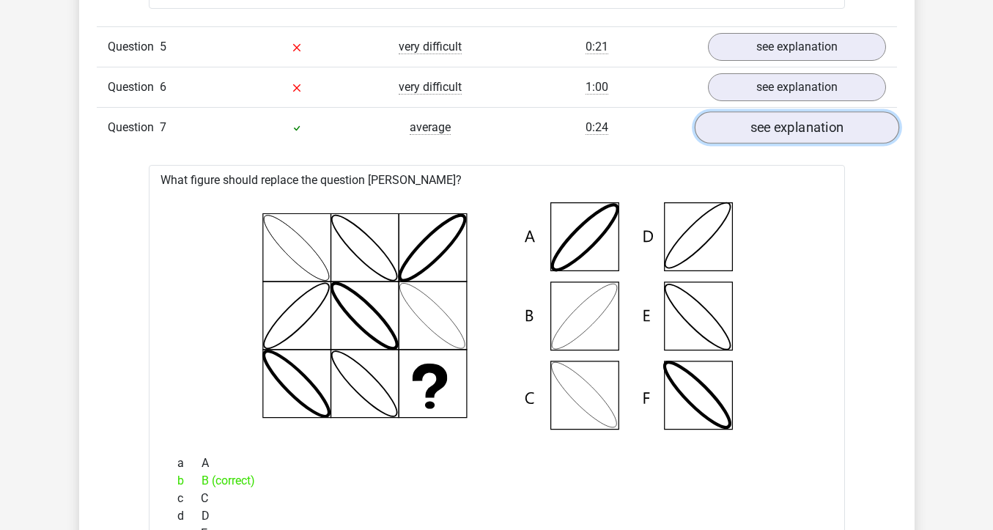
click at [759, 123] on link "see explanation" at bounding box center [796, 127] width 204 height 32
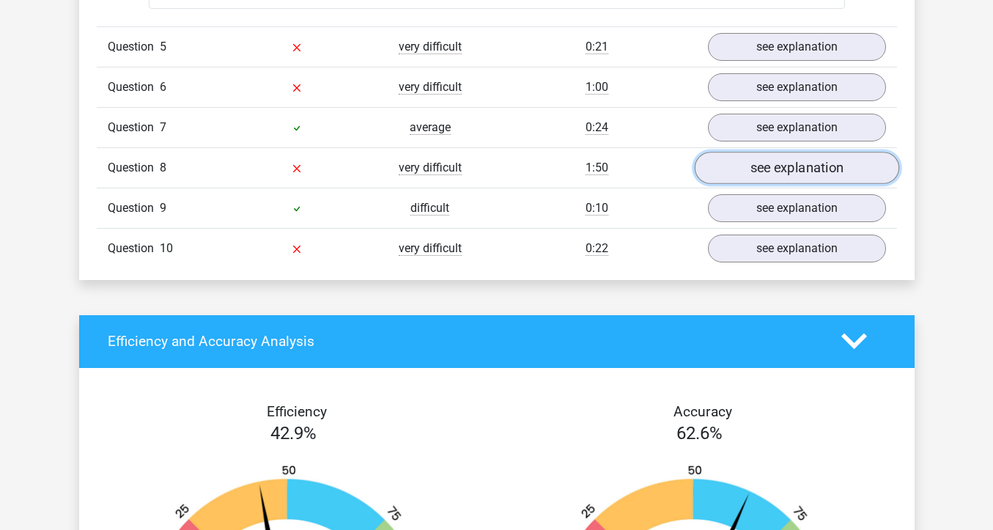
click at [763, 163] on link "see explanation" at bounding box center [796, 168] width 204 height 32
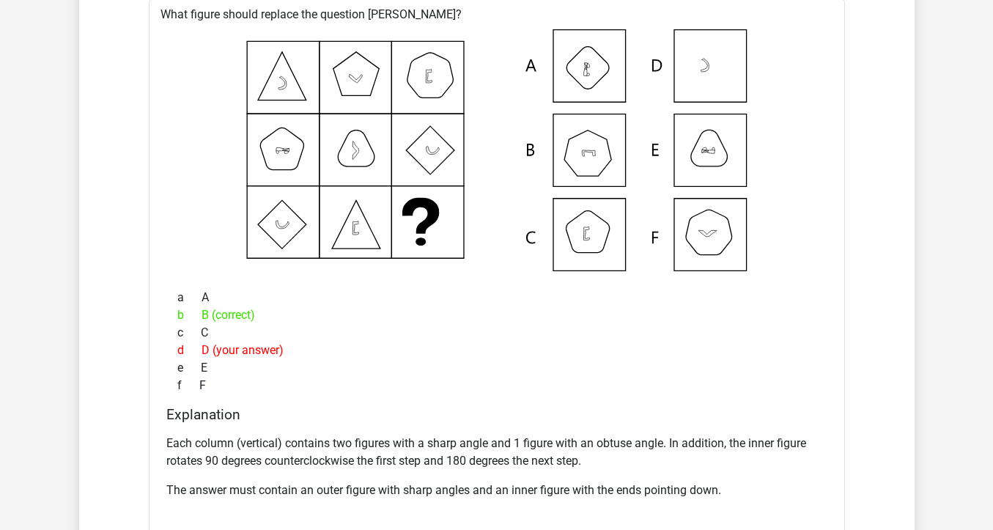
scroll to position [4012, 0]
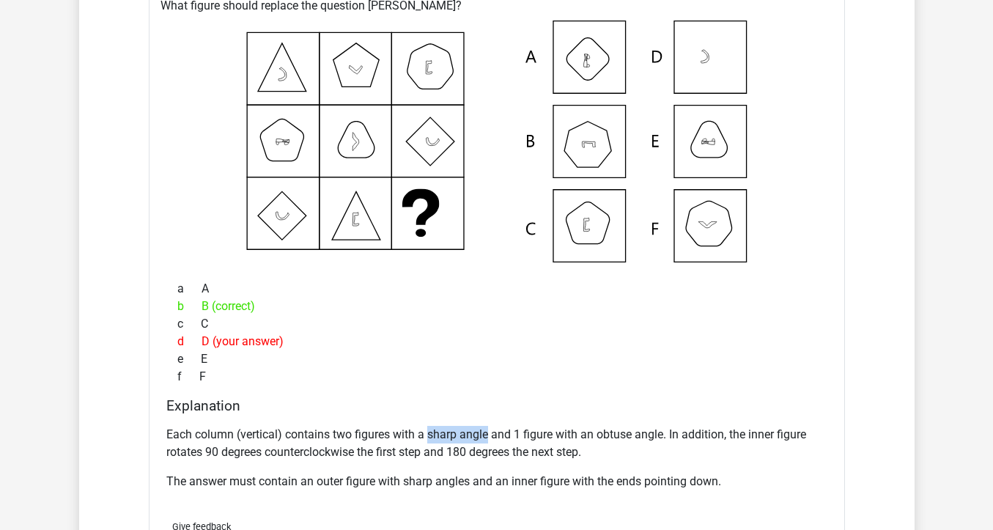
drag, startPoint x: 428, startPoint y: 434, endPoint x: 487, endPoint y: 432, distance: 59.4
click at [487, 432] on p "Each column (vertical) contains two figures with a sharp angle and 1 figure wit…" at bounding box center [496, 443] width 661 height 35
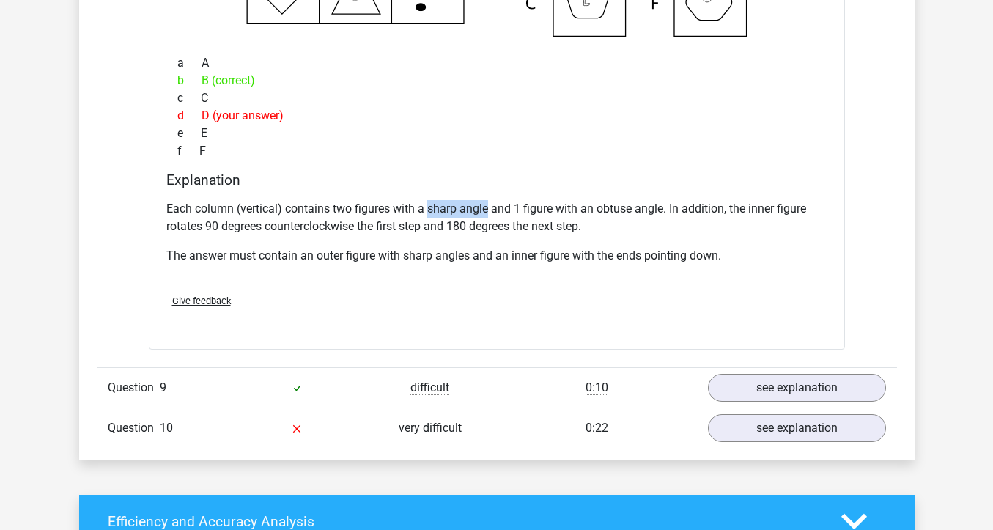
scroll to position [4377, 0]
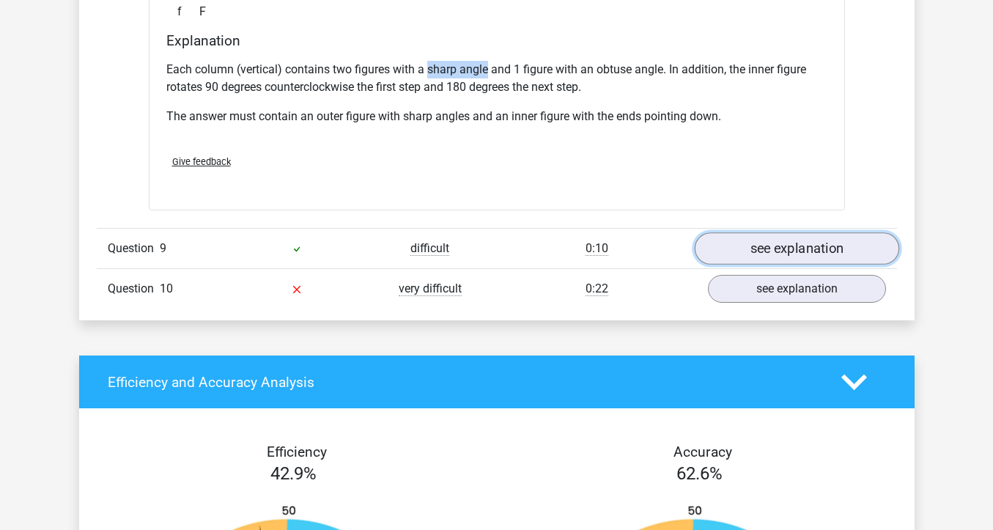
click at [773, 237] on link "see explanation" at bounding box center [796, 248] width 204 height 32
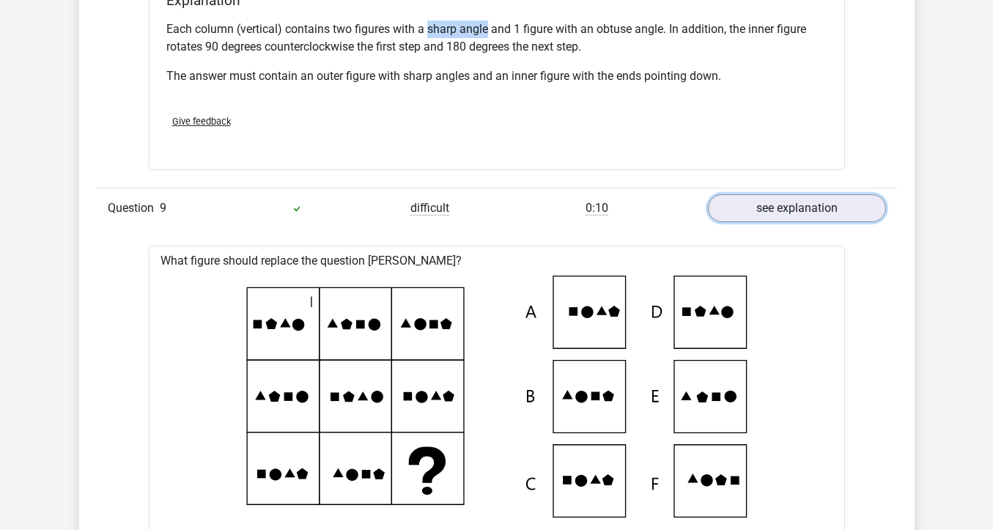
scroll to position [4237, 0]
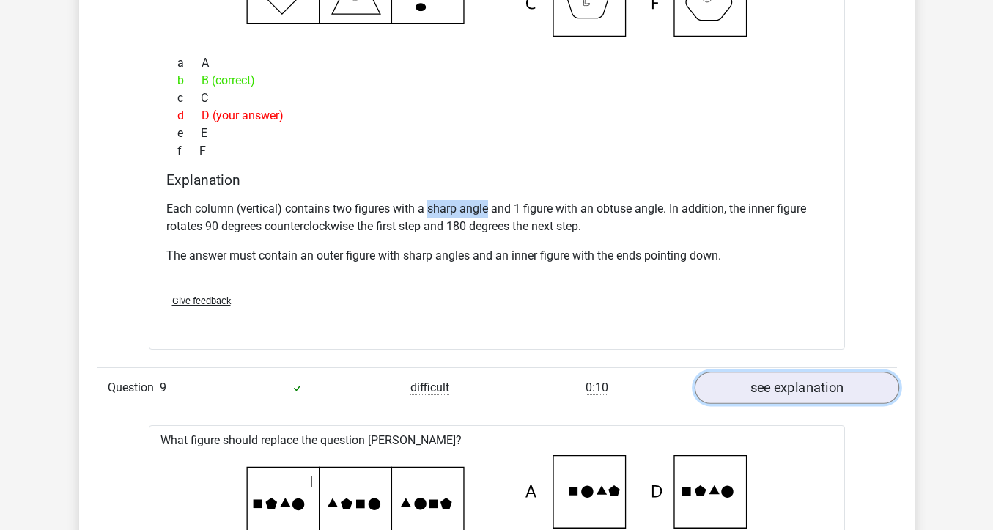
click at [736, 374] on link "see explanation" at bounding box center [796, 387] width 204 height 32
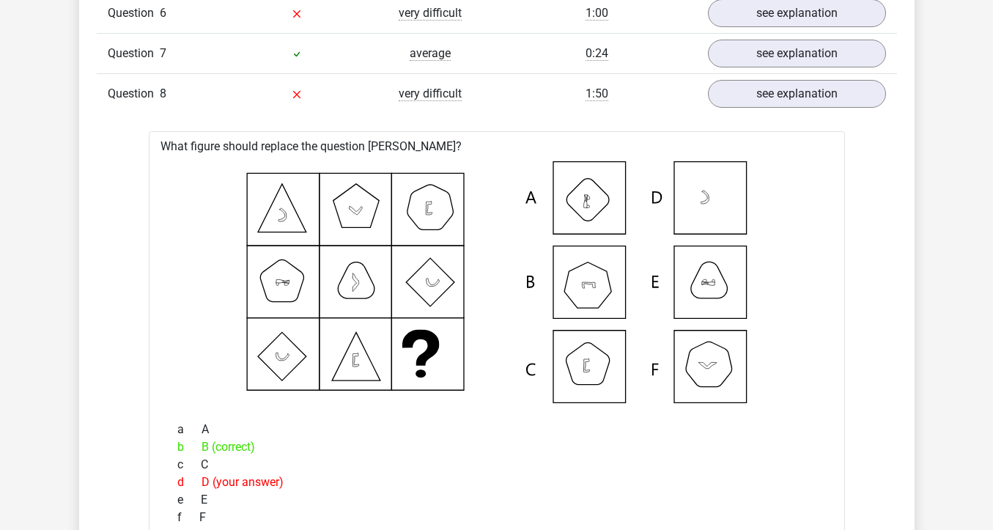
scroll to position [3838, 0]
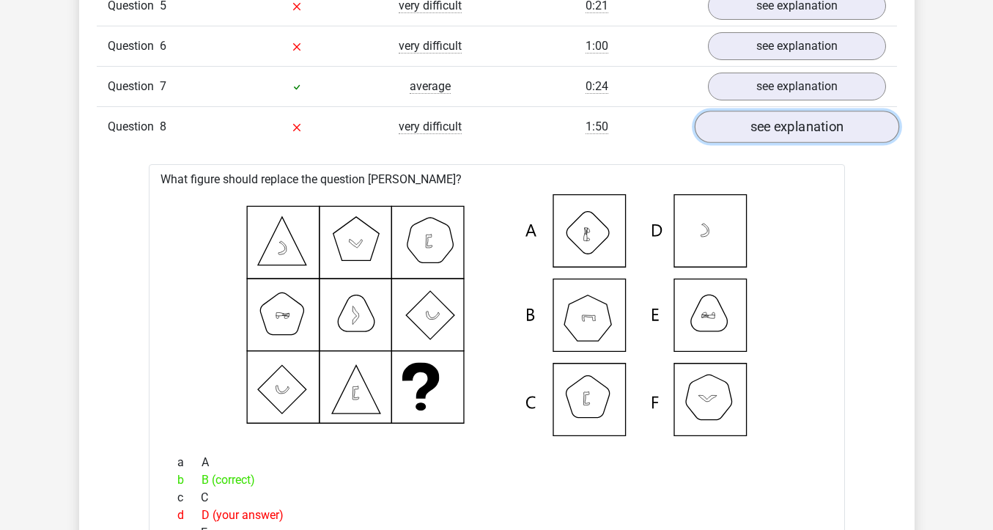
click at [766, 127] on link "see explanation" at bounding box center [796, 127] width 204 height 32
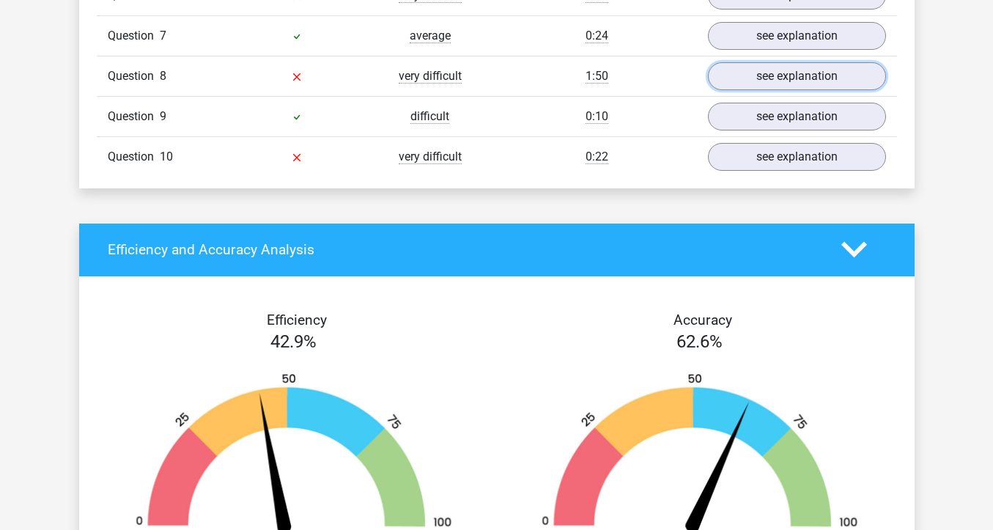
scroll to position [3897, 0]
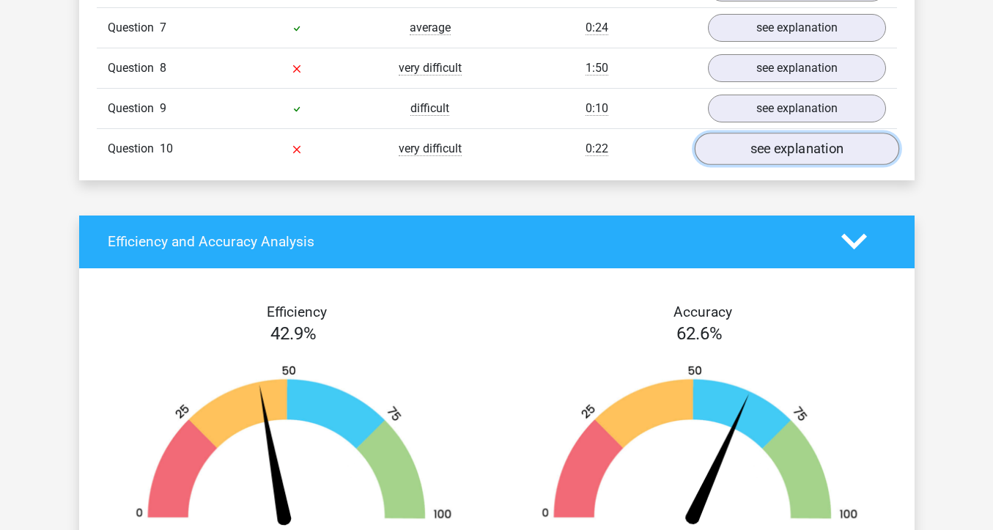
click at [774, 152] on link "see explanation" at bounding box center [796, 149] width 204 height 32
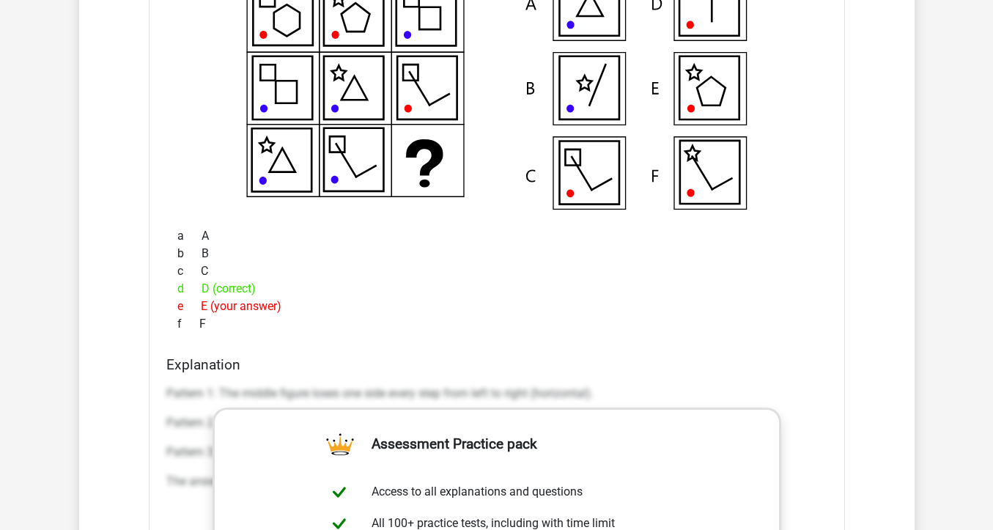
scroll to position [3925, 0]
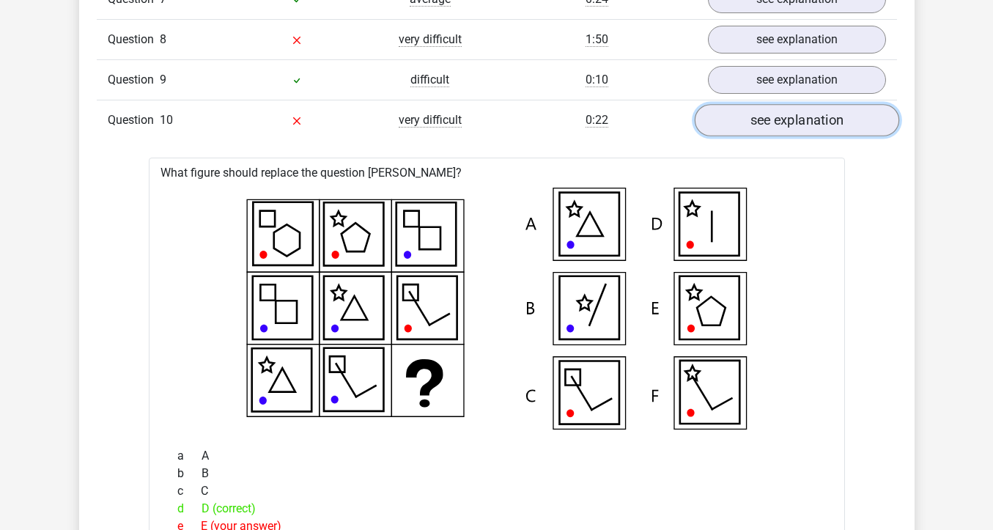
click at [772, 127] on link "see explanation" at bounding box center [796, 120] width 204 height 32
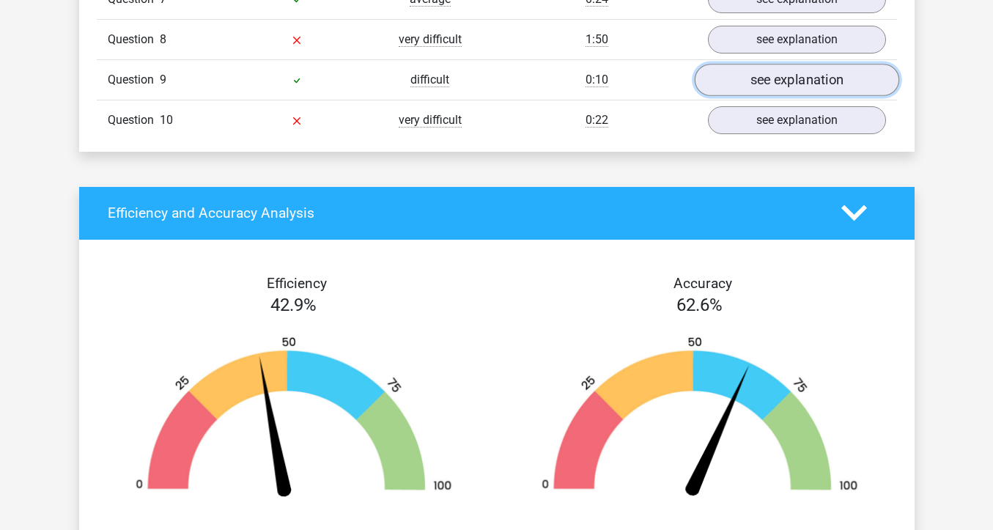
click at [789, 82] on link "see explanation" at bounding box center [796, 80] width 204 height 32
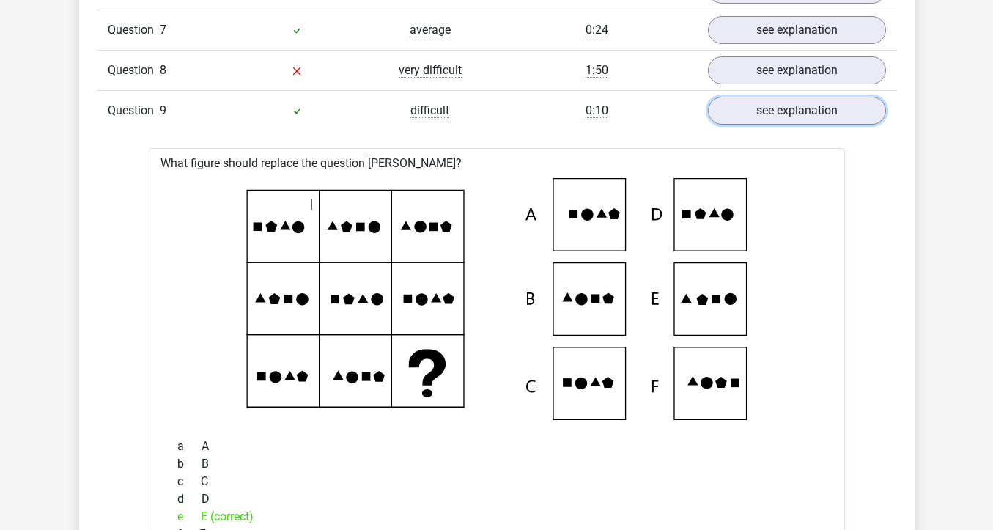
scroll to position [3873, 0]
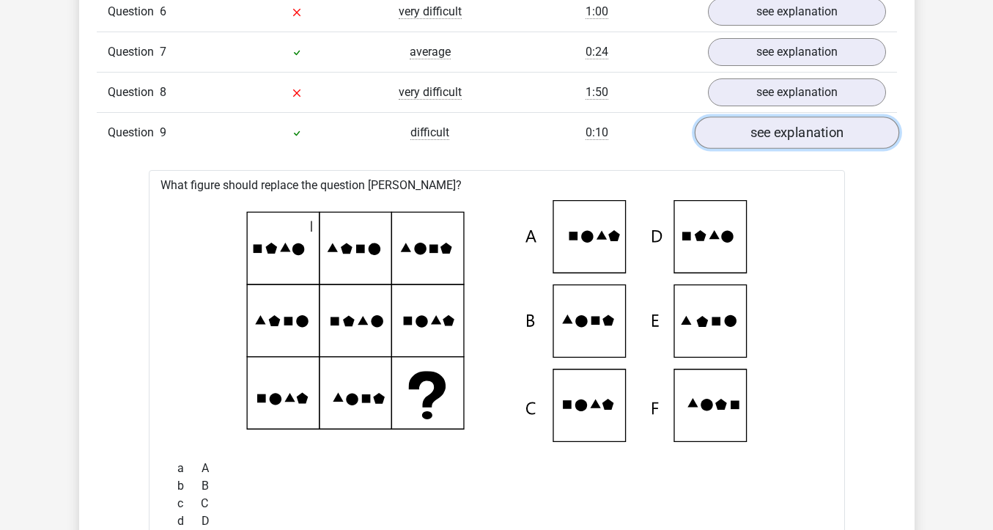
click at [785, 129] on link "see explanation" at bounding box center [796, 132] width 204 height 32
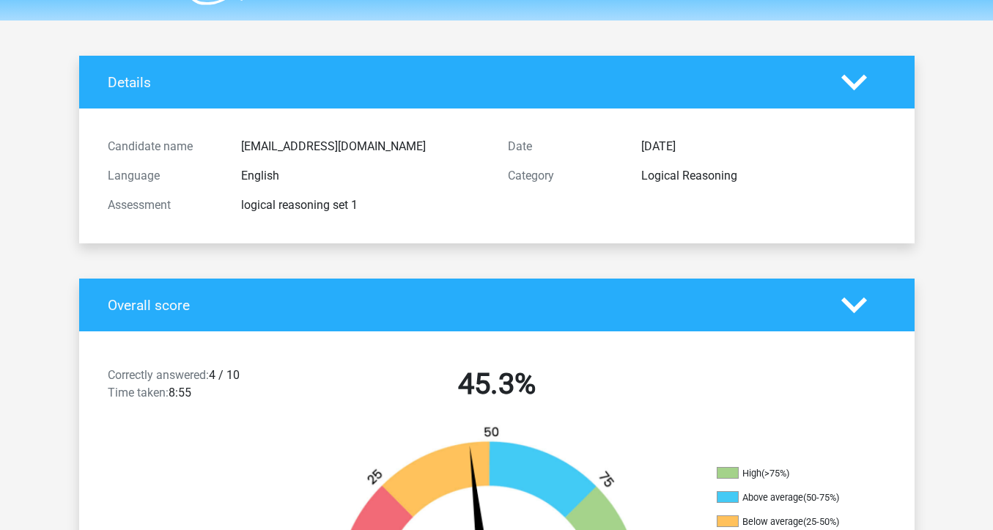
scroll to position [0, 0]
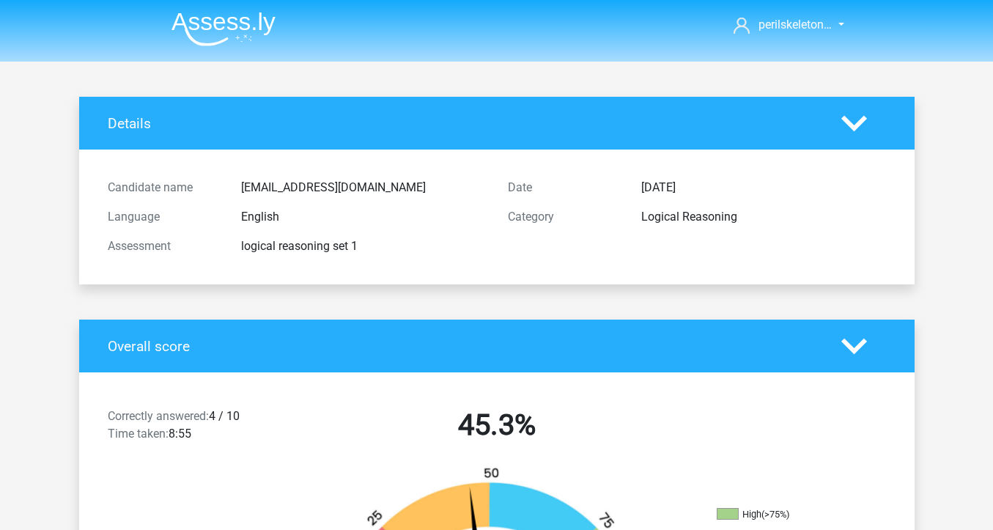
click at [858, 122] on polygon at bounding box center [854, 123] width 26 height 16
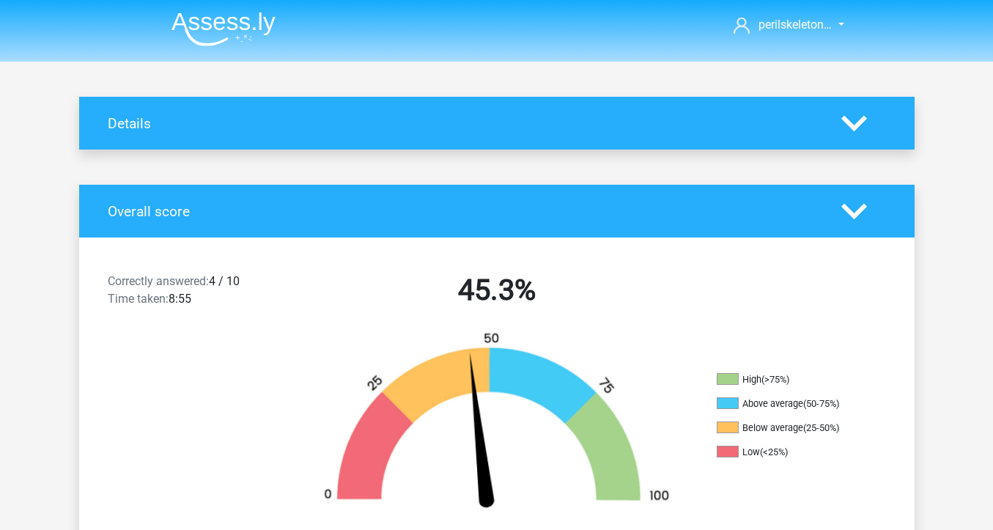
click at [858, 122] on polygon at bounding box center [854, 123] width 26 height 16
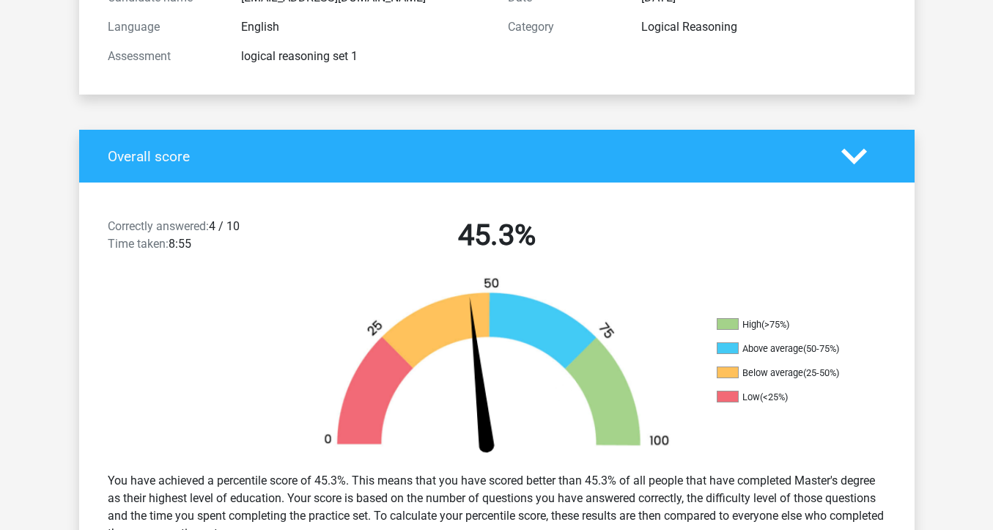
scroll to position [260, 0]
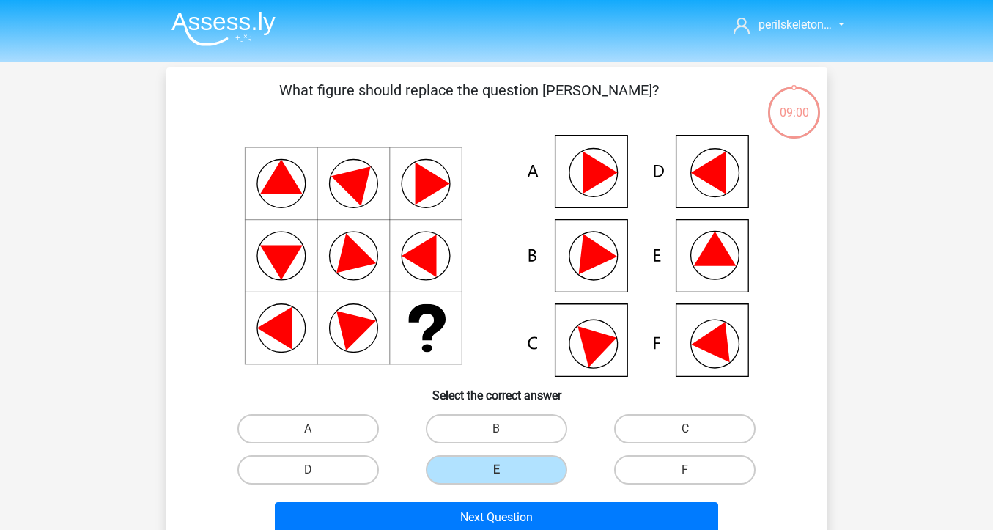
scroll to position [51, 0]
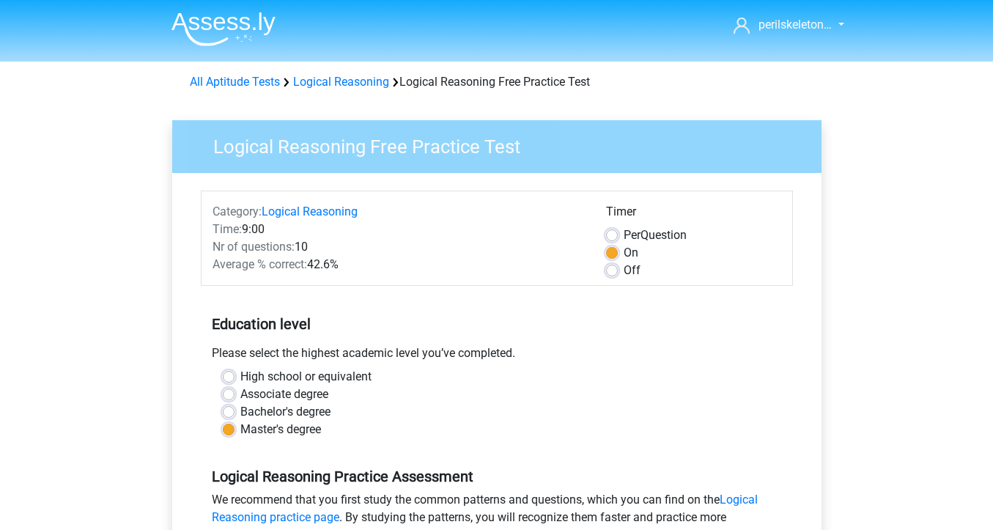
scroll to position [242, 0]
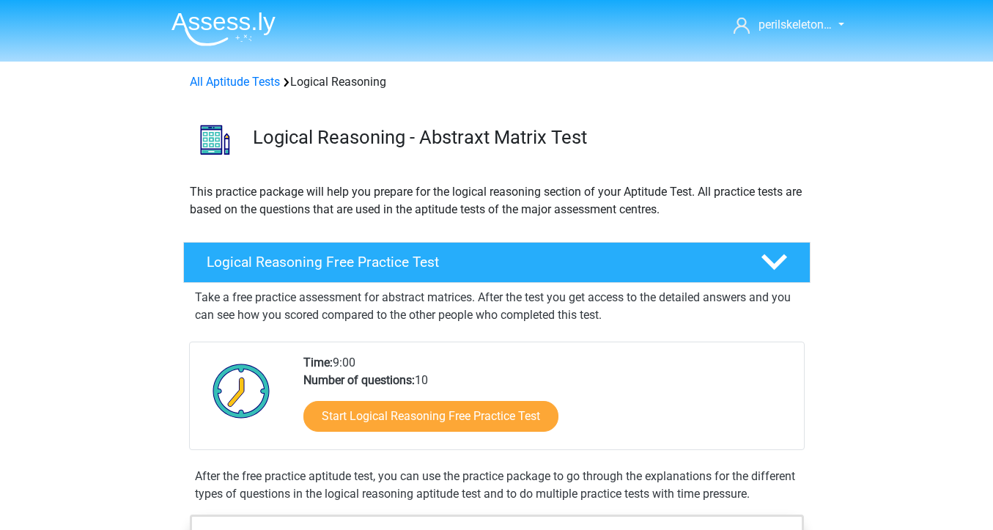
scroll to position [118, 0]
